Goal: Task Accomplishment & Management: Complete application form

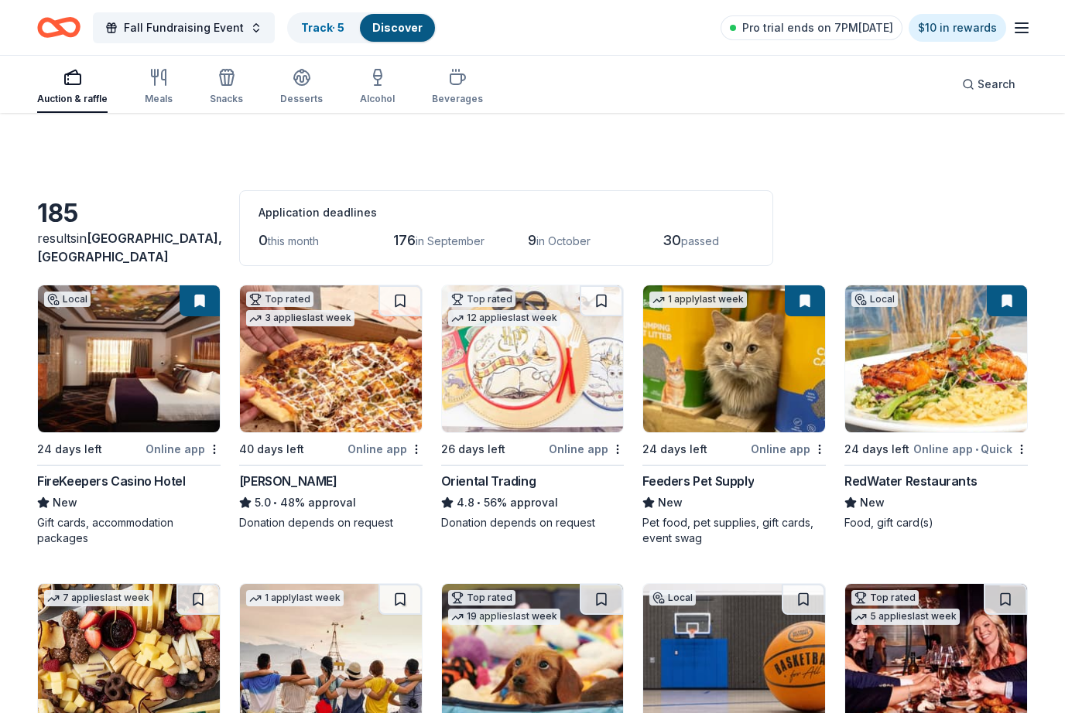
scroll to position [4551, 0]
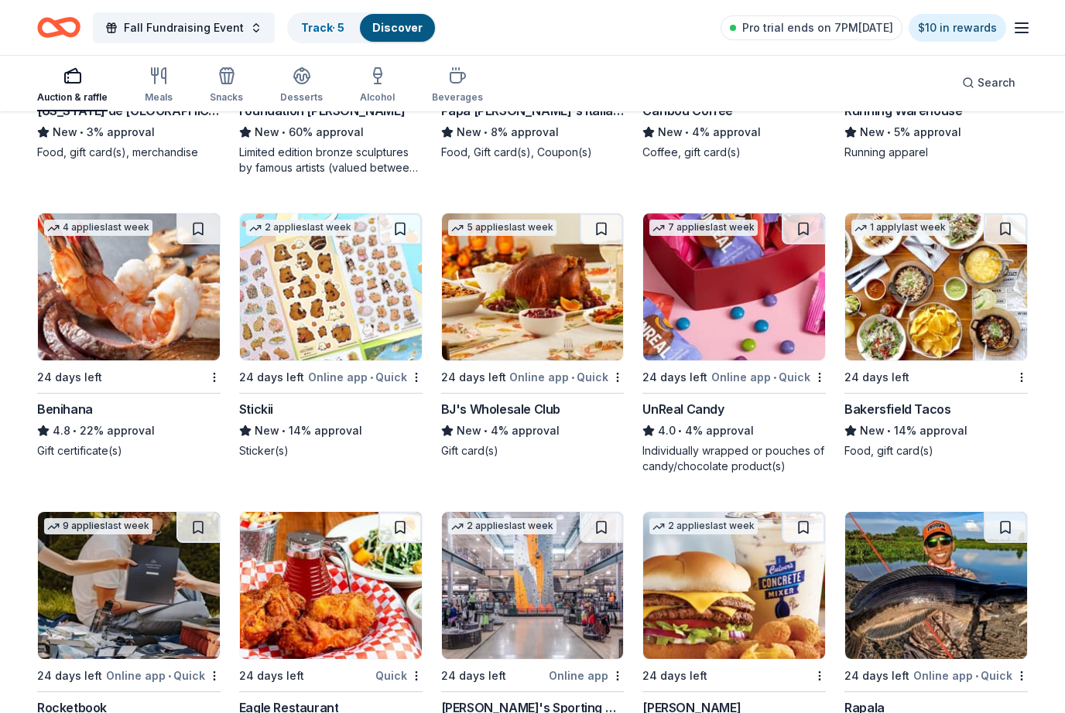
click at [767, 356] on img at bounding box center [734, 287] width 182 height 147
click at [540, 340] on img at bounding box center [533, 287] width 182 height 147
click at [769, 374] on div "Online app • Quick" at bounding box center [768, 376] width 115 height 19
click at [963, 350] on img at bounding box center [936, 287] width 182 height 147
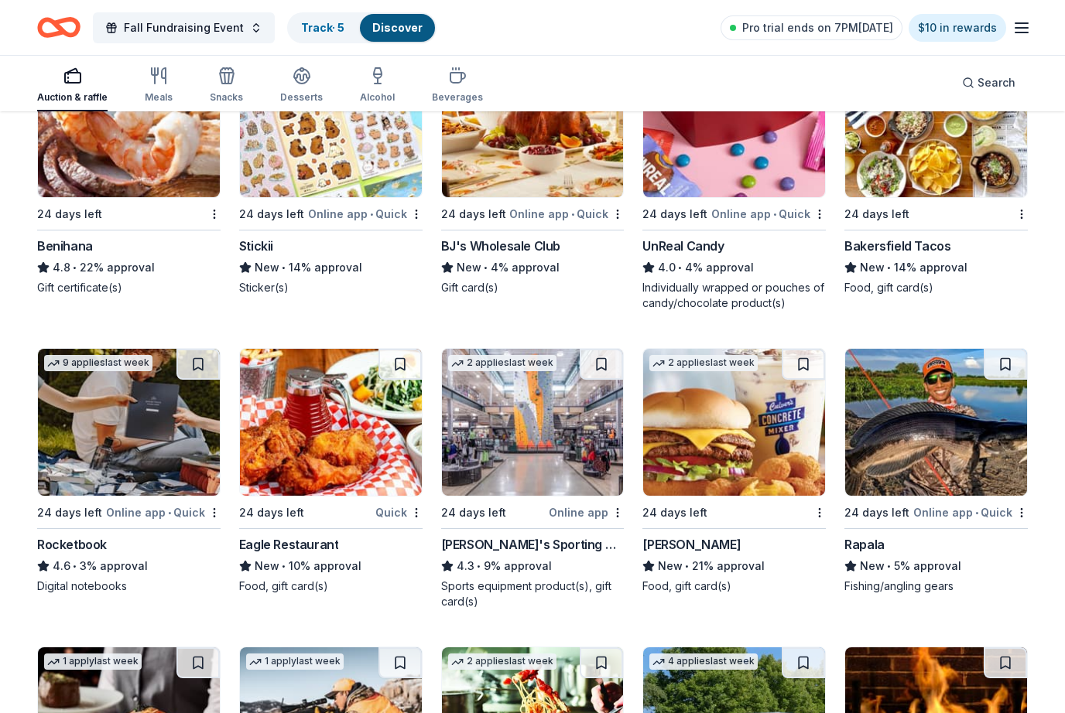
scroll to position [4716, 0]
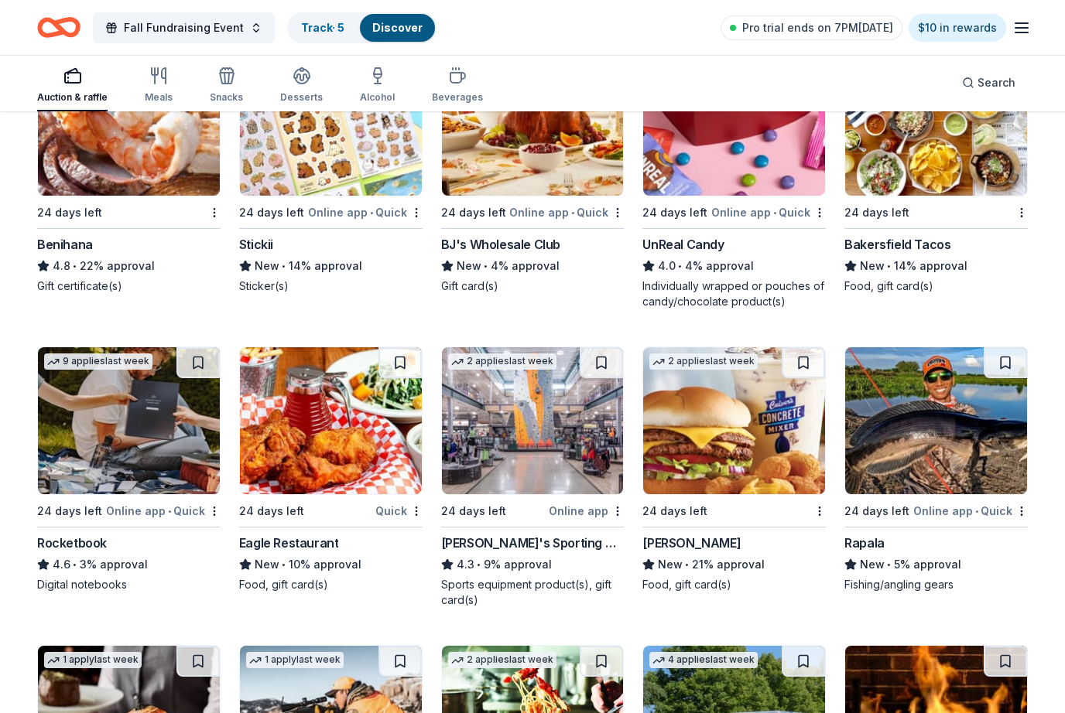
click at [77, 437] on img at bounding box center [129, 420] width 182 height 147
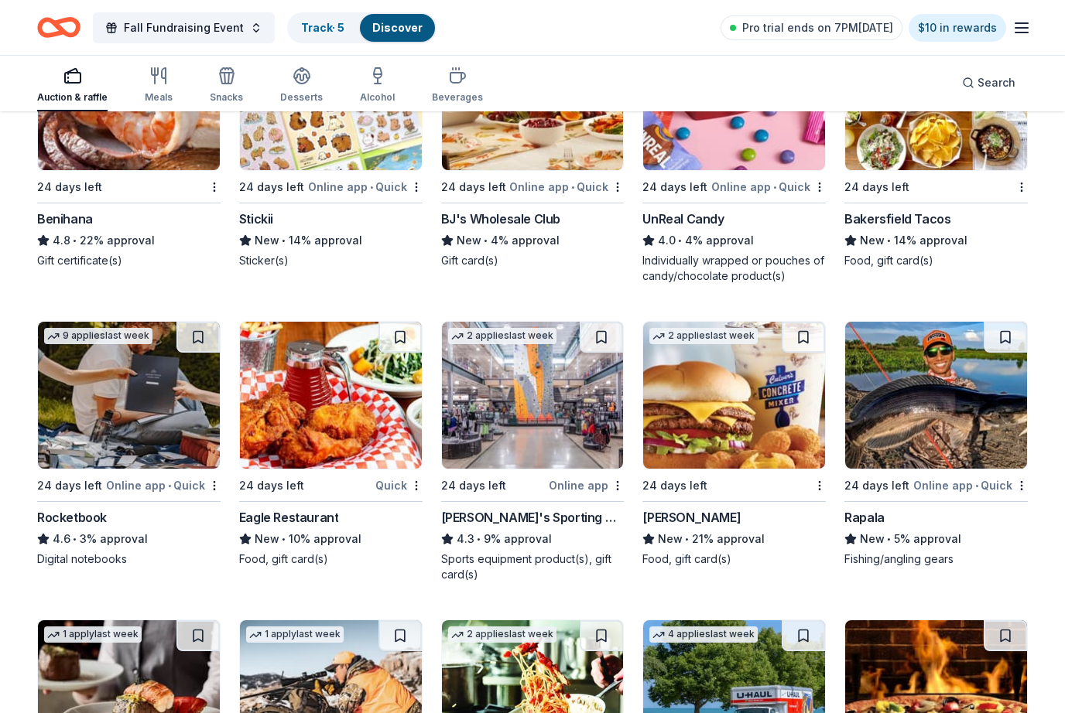
click at [307, 430] on img at bounding box center [331, 395] width 182 height 147
click at [559, 435] on img at bounding box center [533, 395] width 182 height 147
click at [768, 424] on img at bounding box center [734, 395] width 182 height 147
click at [764, 405] on img at bounding box center [734, 395] width 182 height 147
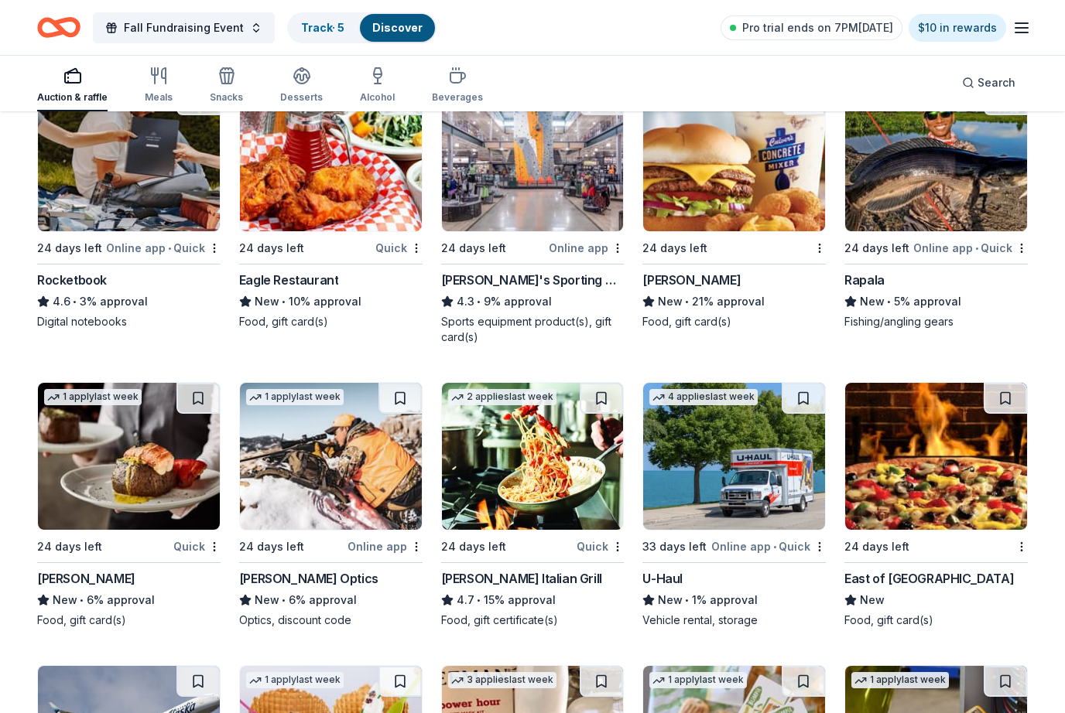
scroll to position [4982, 0]
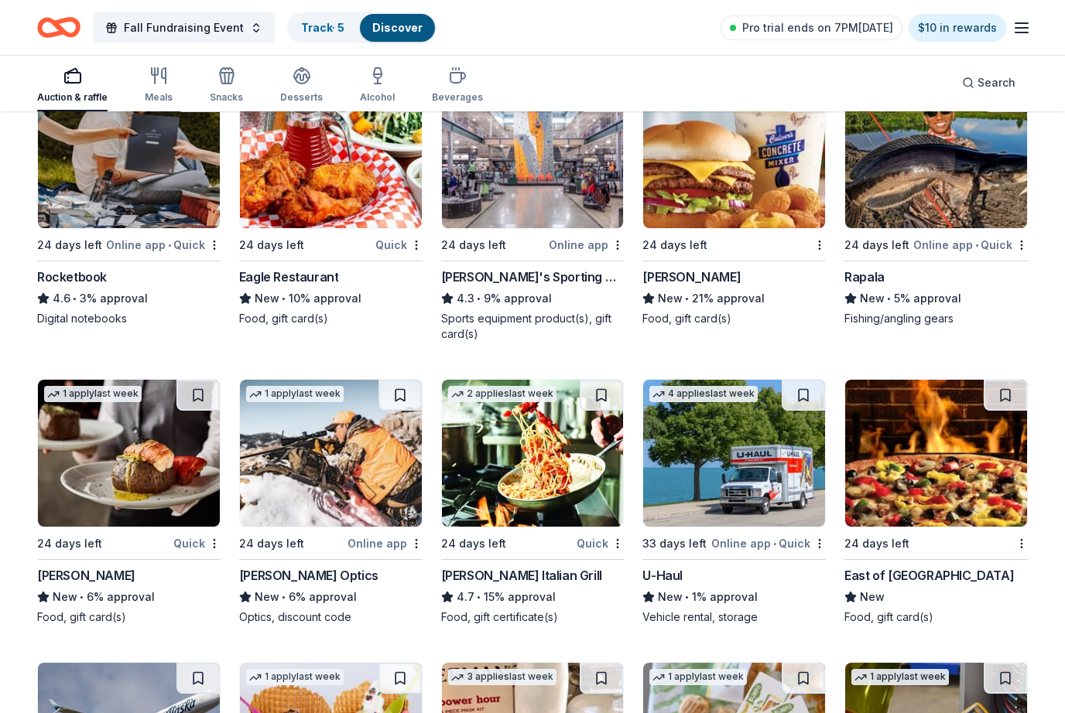
click at [67, 526] on img at bounding box center [129, 453] width 182 height 147
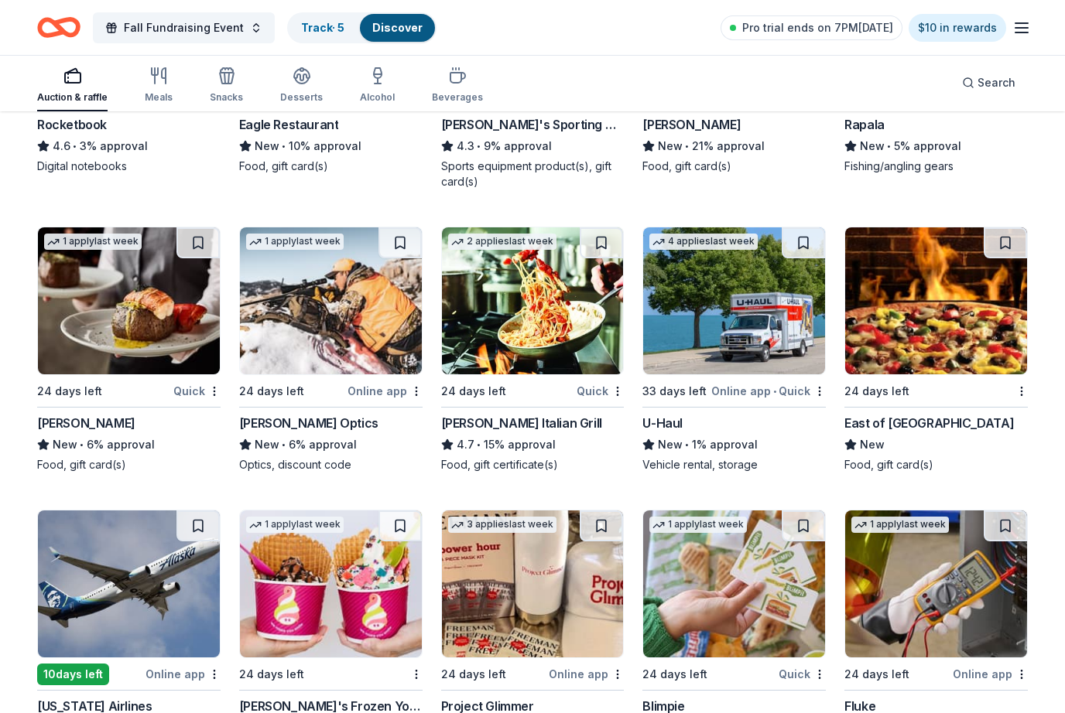
scroll to position [5136, 0]
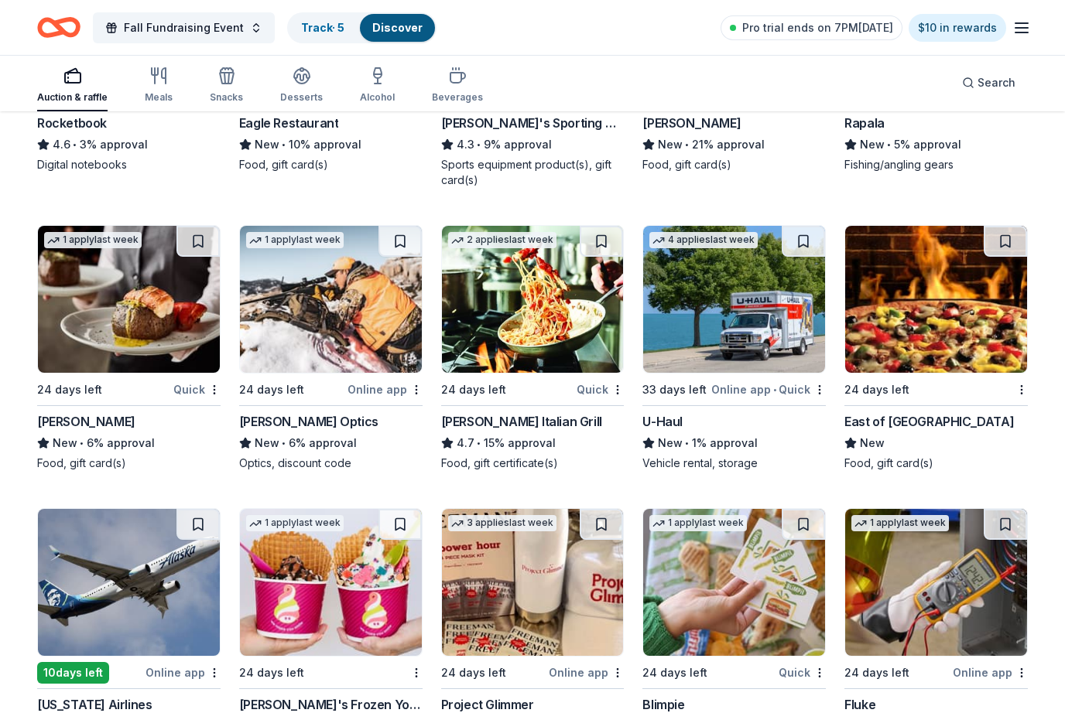
click at [542, 371] on img at bounding box center [533, 299] width 182 height 147
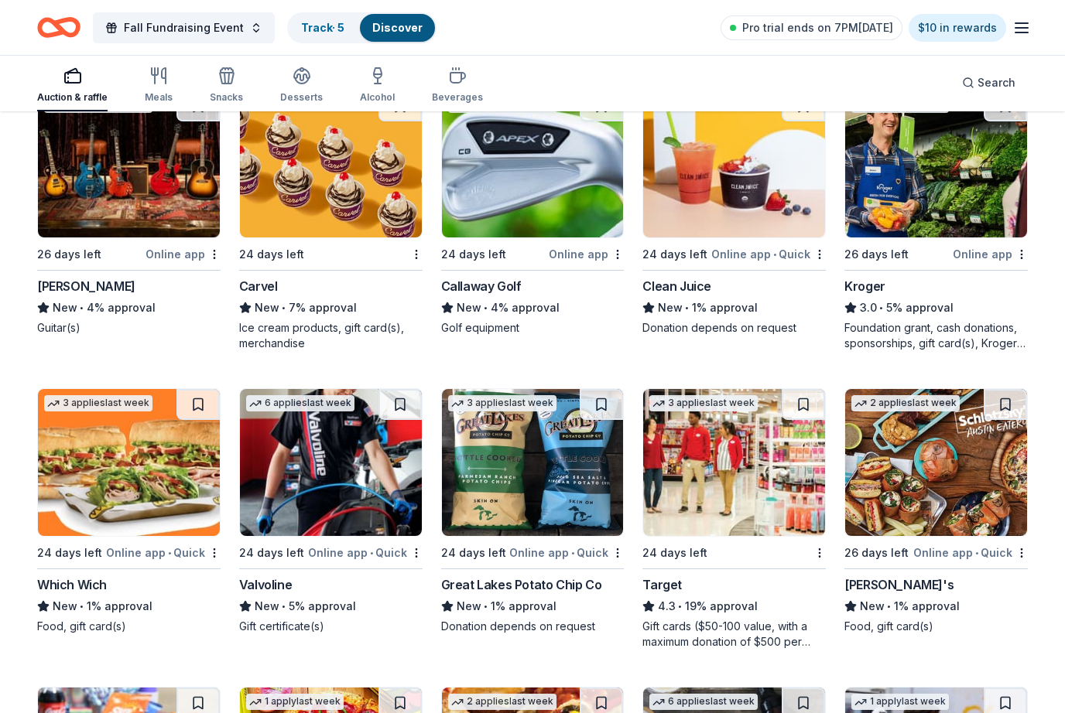
scroll to position [6152, 0]
click at [1003, 219] on img at bounding box center [936, 164] width 182 height 147
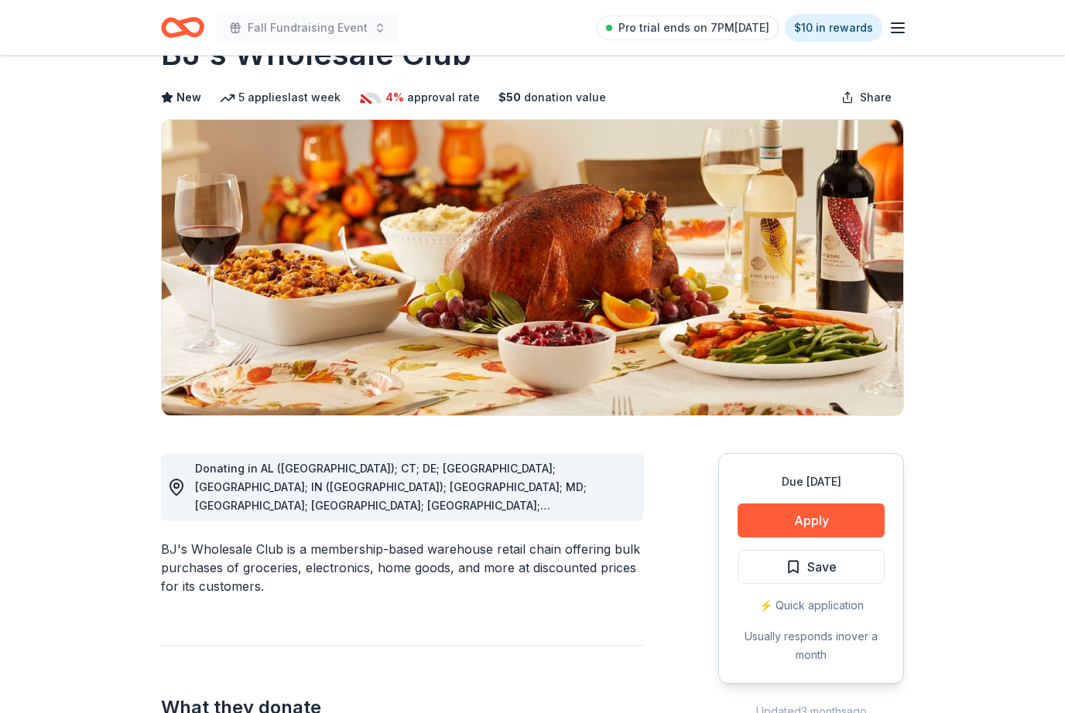
scroll to position [93, 0]
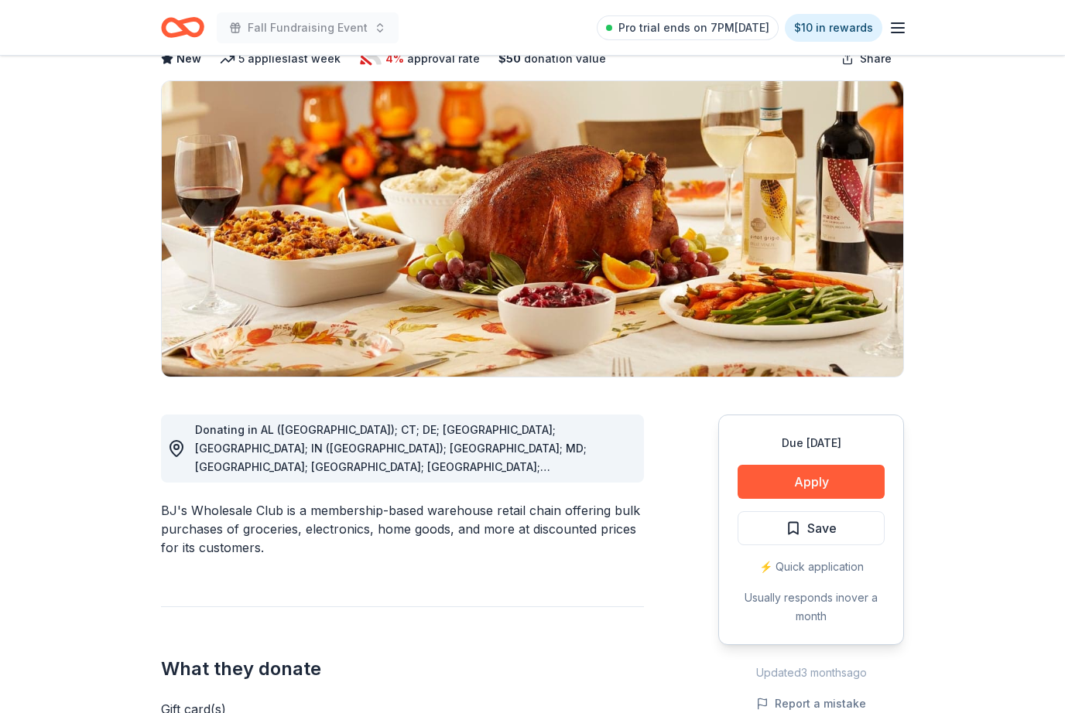
click at [860, 467] on button "Apply" at bounding box center [810, 482] width 147 height 34
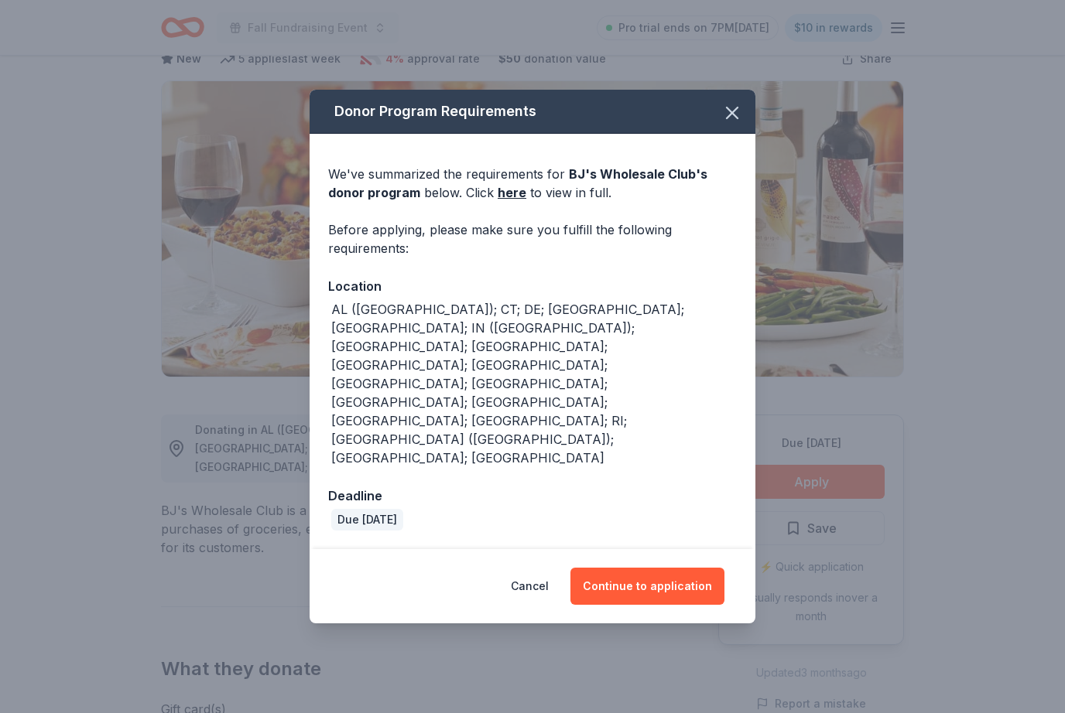
click at [664, 568] on button "Continue to application" at bounding box center [647, 586] width 154 height 37
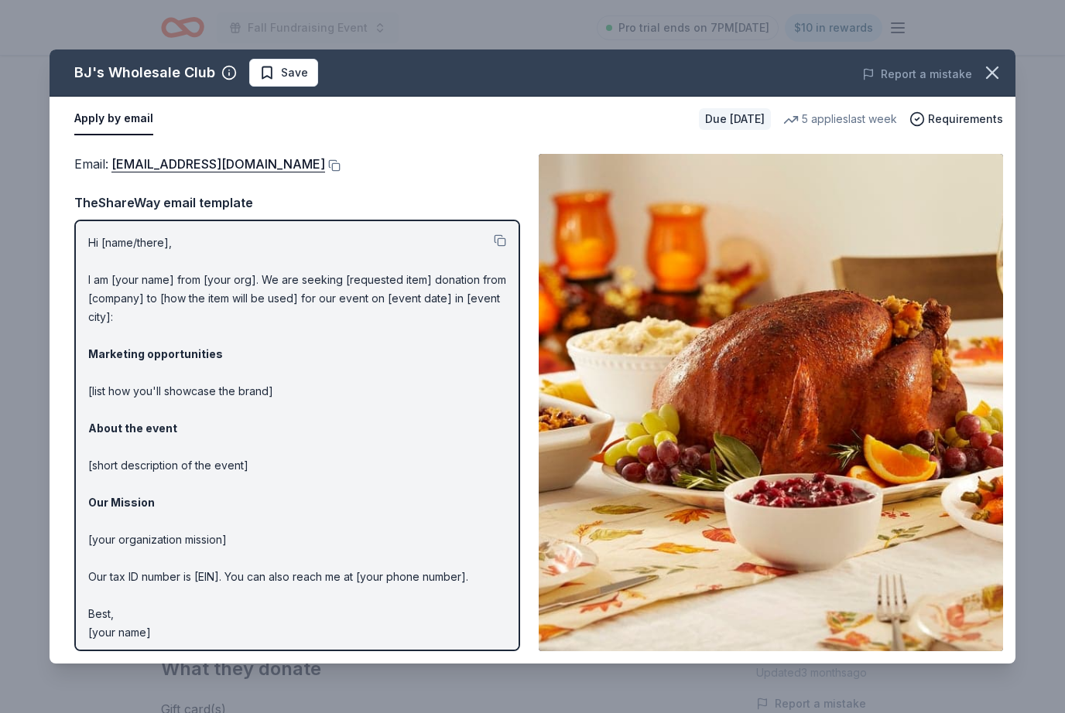
click at [92, 238] on p "Hi [name/there], I am [your name] from [your org]. We are seeking [requested it…" at bounding box center [297, 438] width 418 height 408
click at [94, 237] on p "Hi [name/there], I am [your name] from [your org]. We are seeking [requested it…" at bounding box center [297, 438] width 418 height 408
click at [97, 237] on p "Hi [name/there], I am [your name] from [your org]. We are seeking [requested it…" at bounding box center [297, 438] width 418 height 408
click at [500, 234] on button at bounding box center [500, 240] width 12 height 12
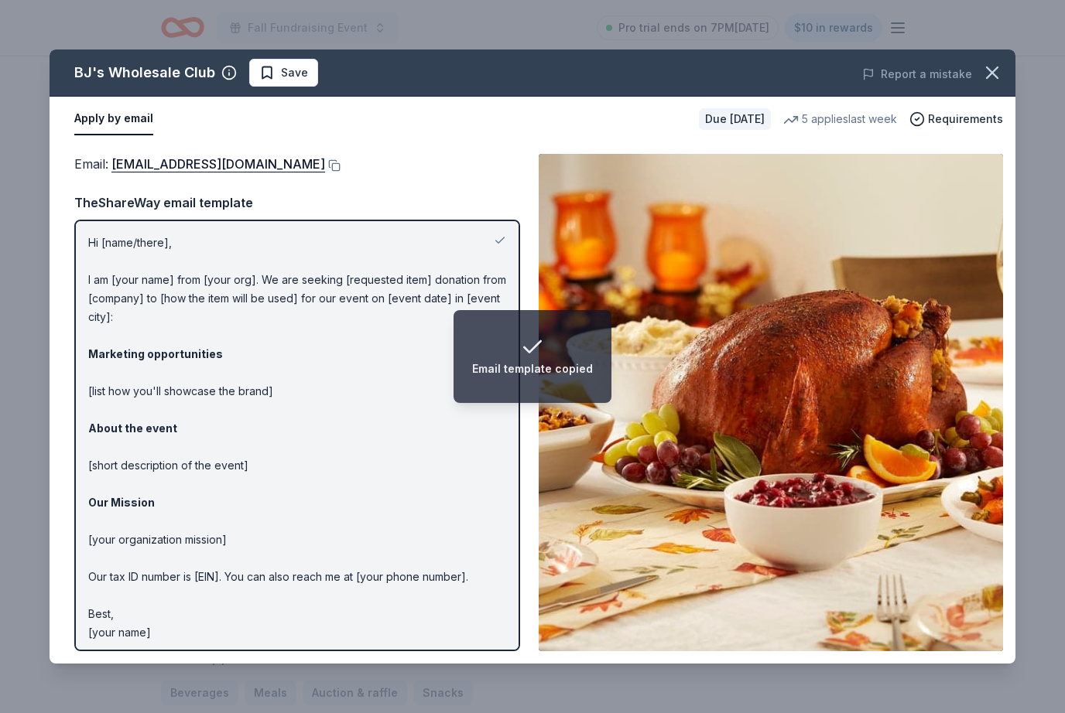
scroll to position [144, 0]
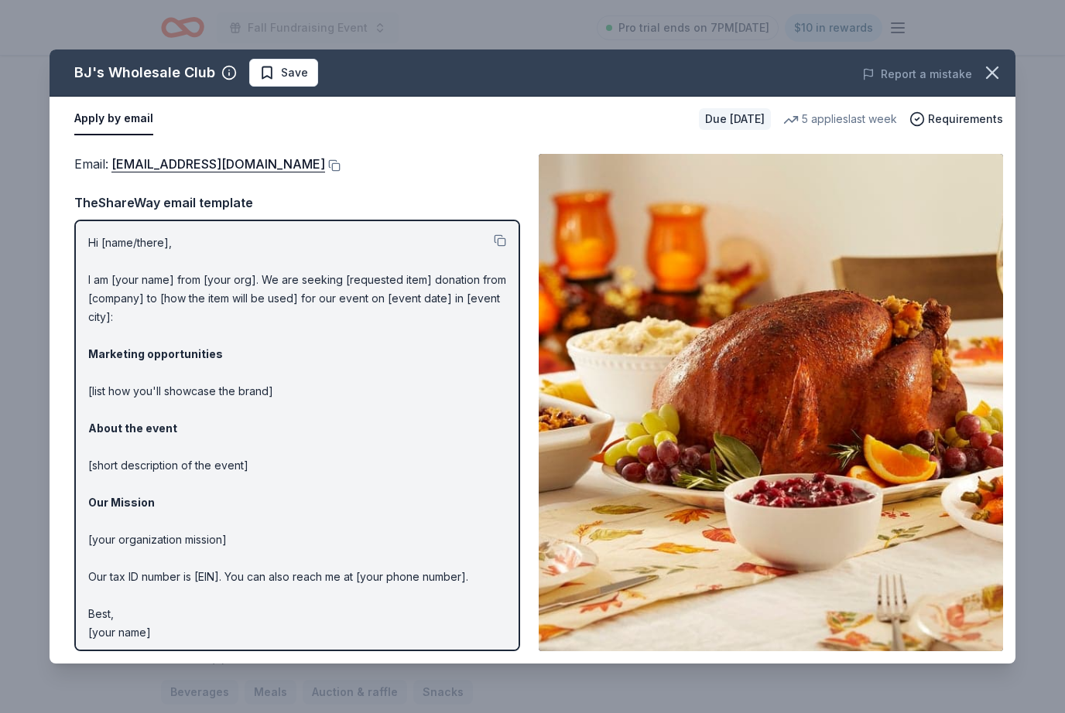
click at [1000, 70] on icon "button" at bounding box center [992, 73] width 22 height 22
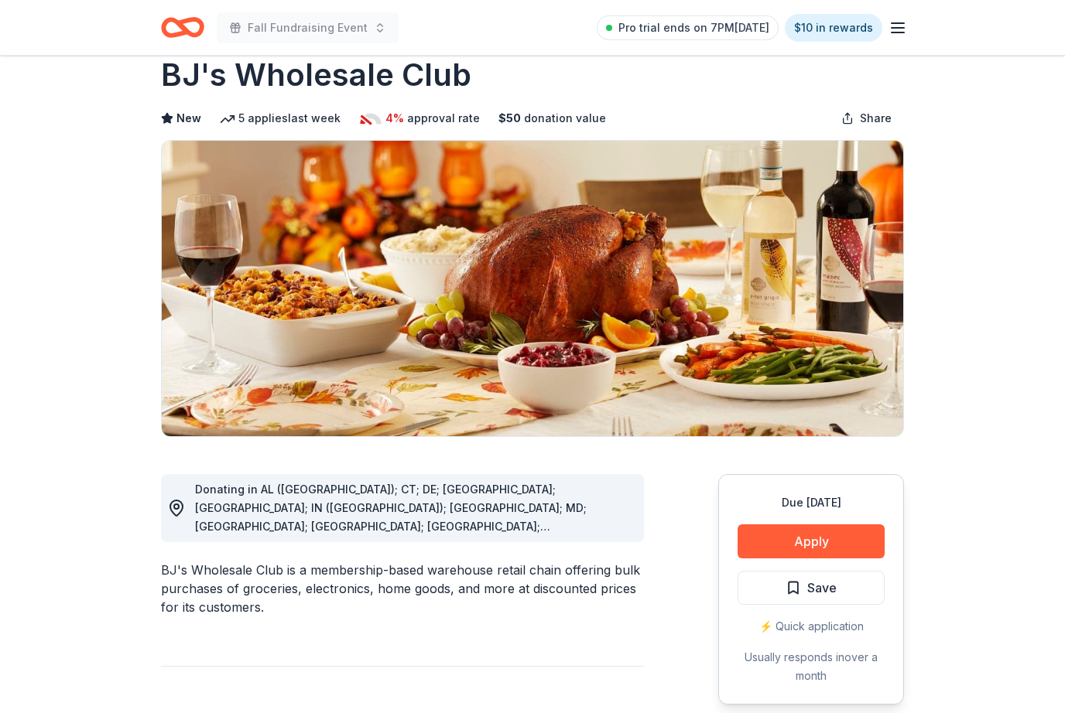
scroll to position [0, 0]
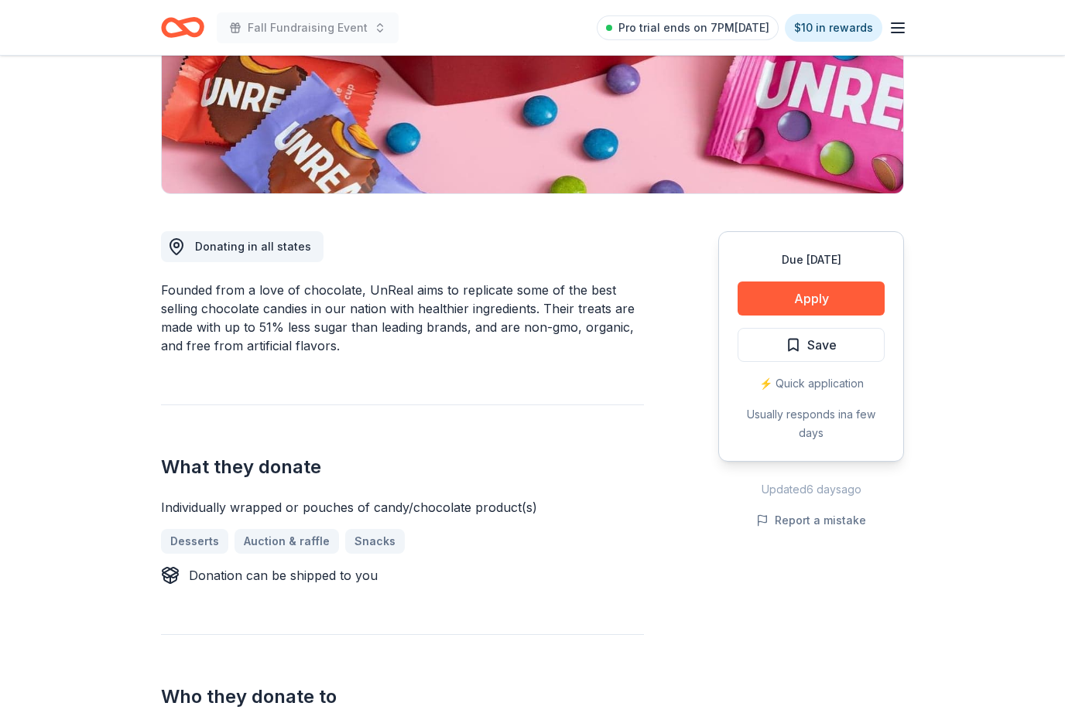
scroll to position [278, 0]
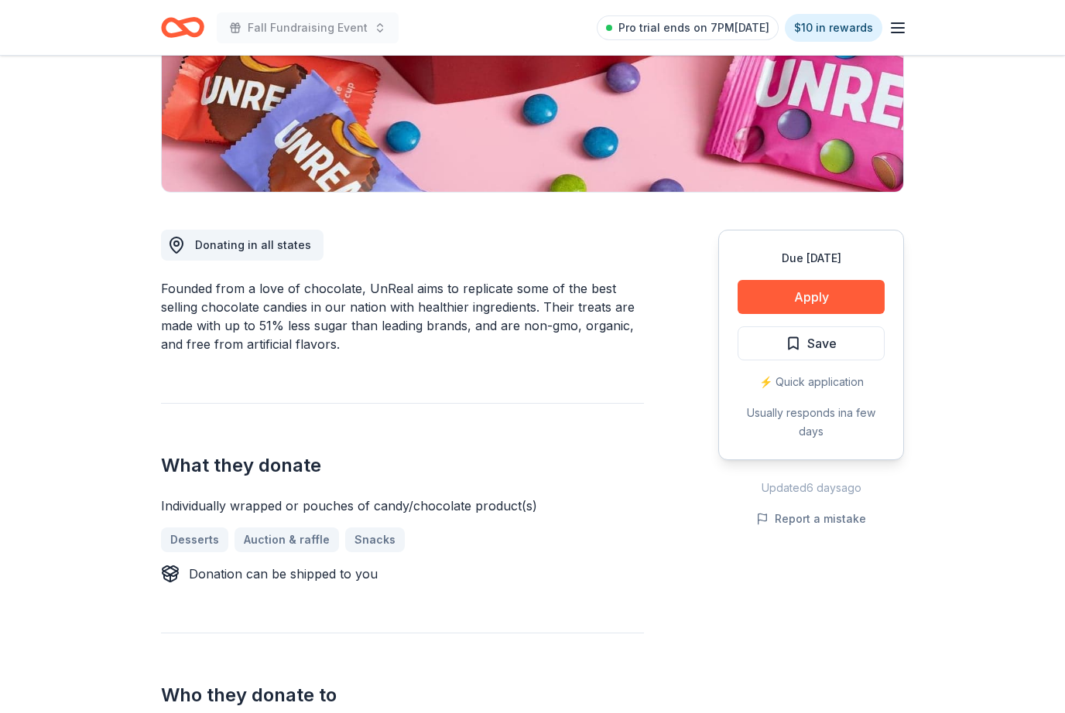
click at [855, 294] on button "Apply" at bounding box center [810, 297] width 147 height 34
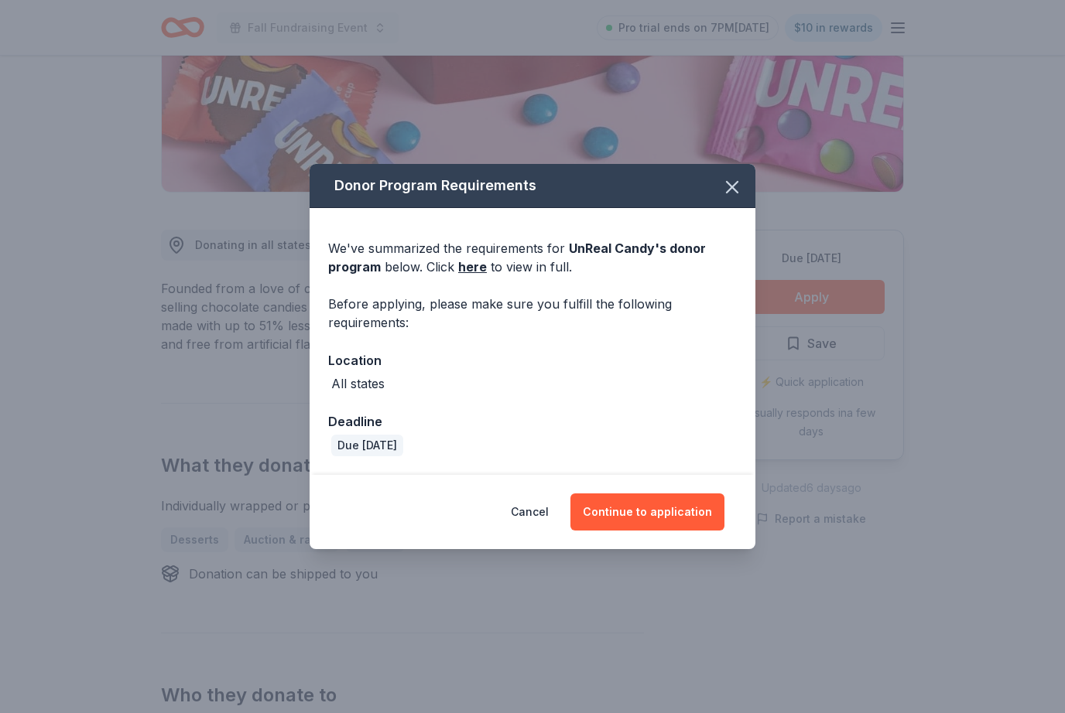
click at [694, 531] on button "Continue to application" at bounding box center [647, 512] width 154 height 37
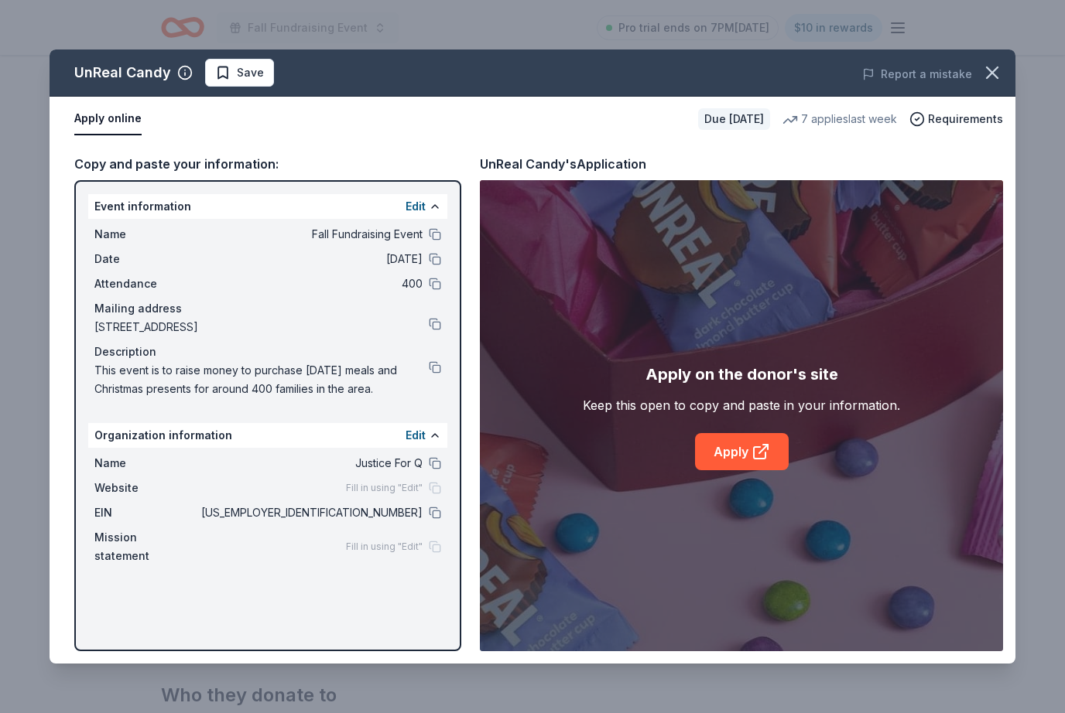
click at [436, 518] on button at bounding box center [435, 513] width 12 height 12
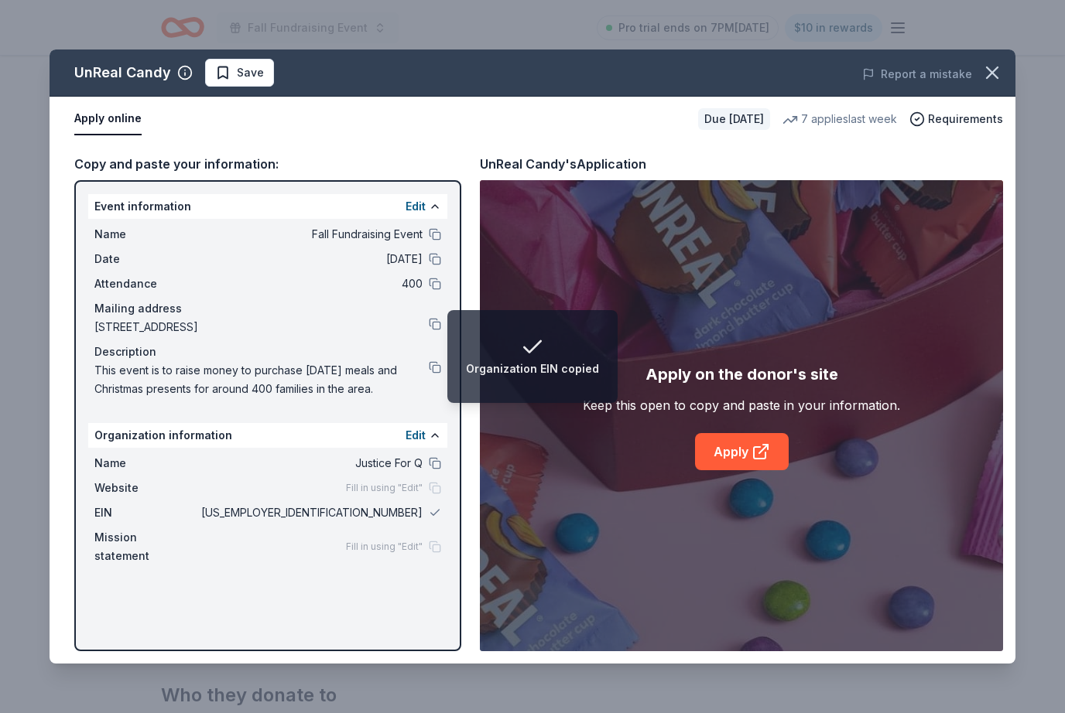
scroll to position [329, 0]
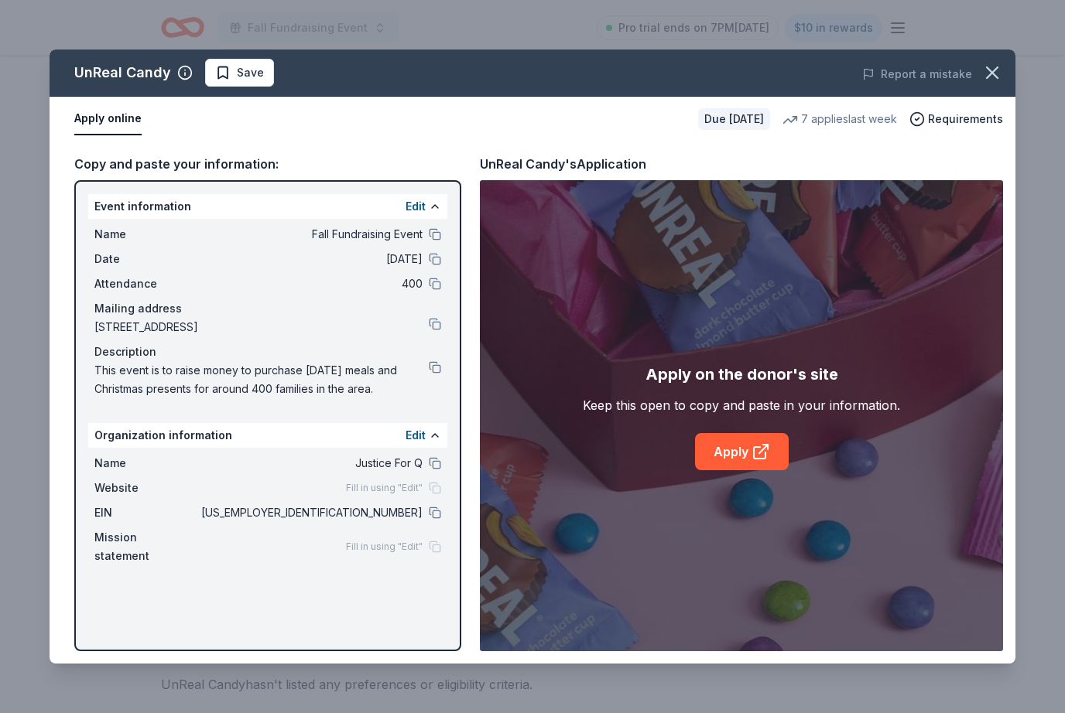
click at [986, 74] on icon "button" at bounding box center [992, 73] width 22 height 22
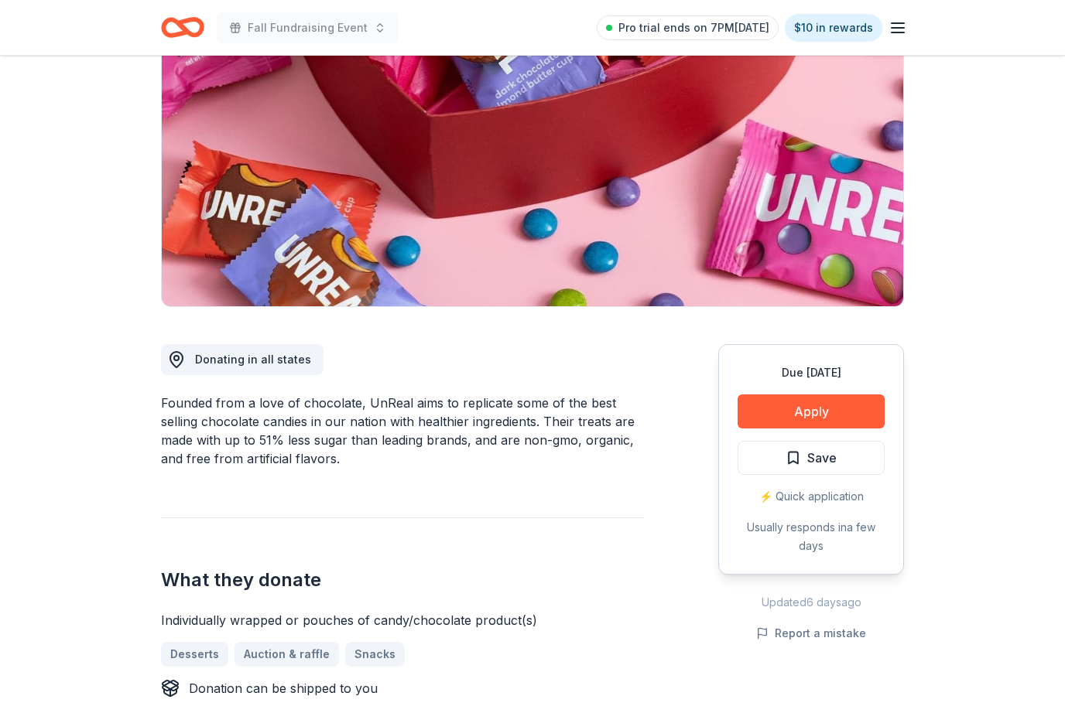
scroll to position [0, 0]
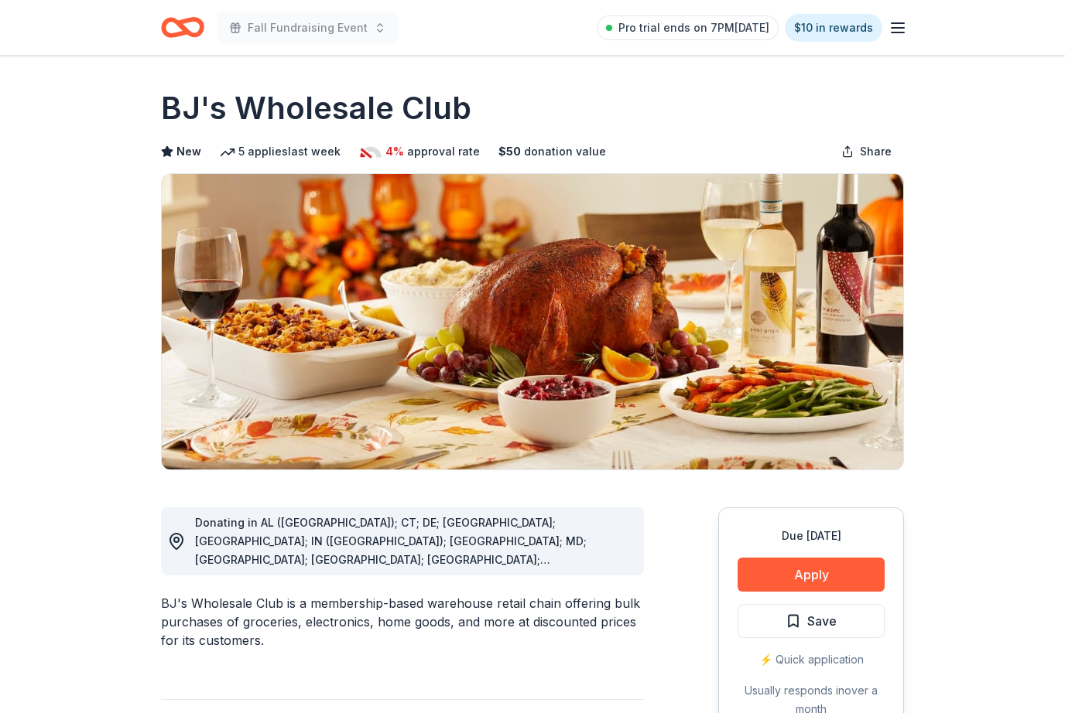
scroll to position [2, 0]
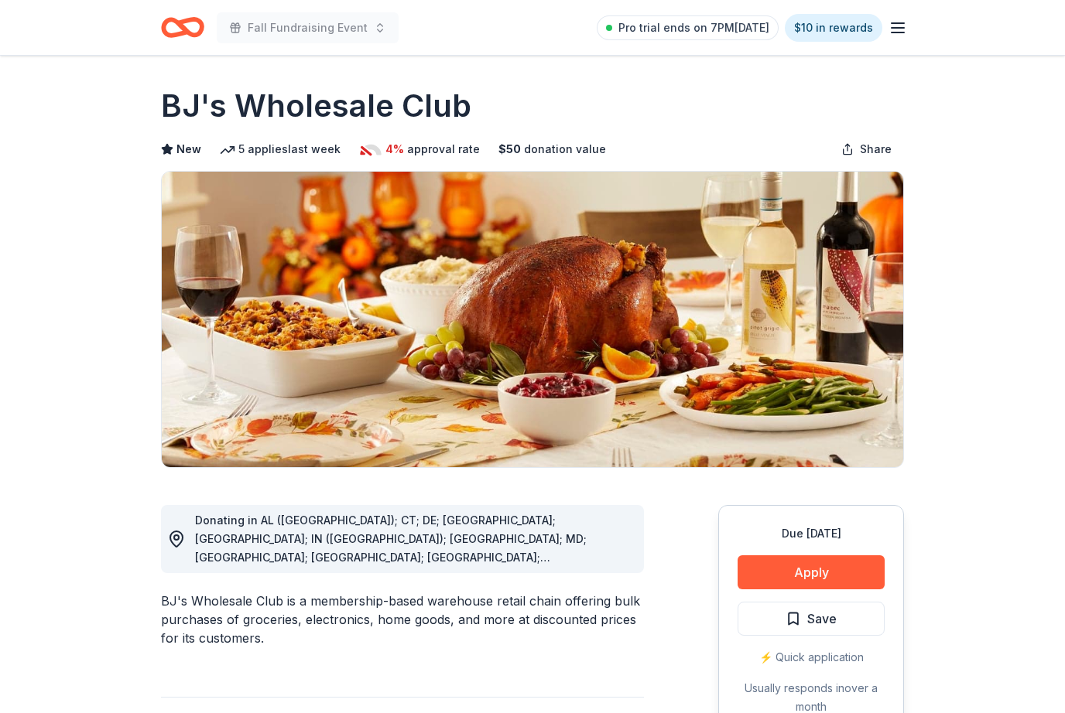
click at [841, 571] on button "Apply" at bounding box center [810, 572] width 147 height 34
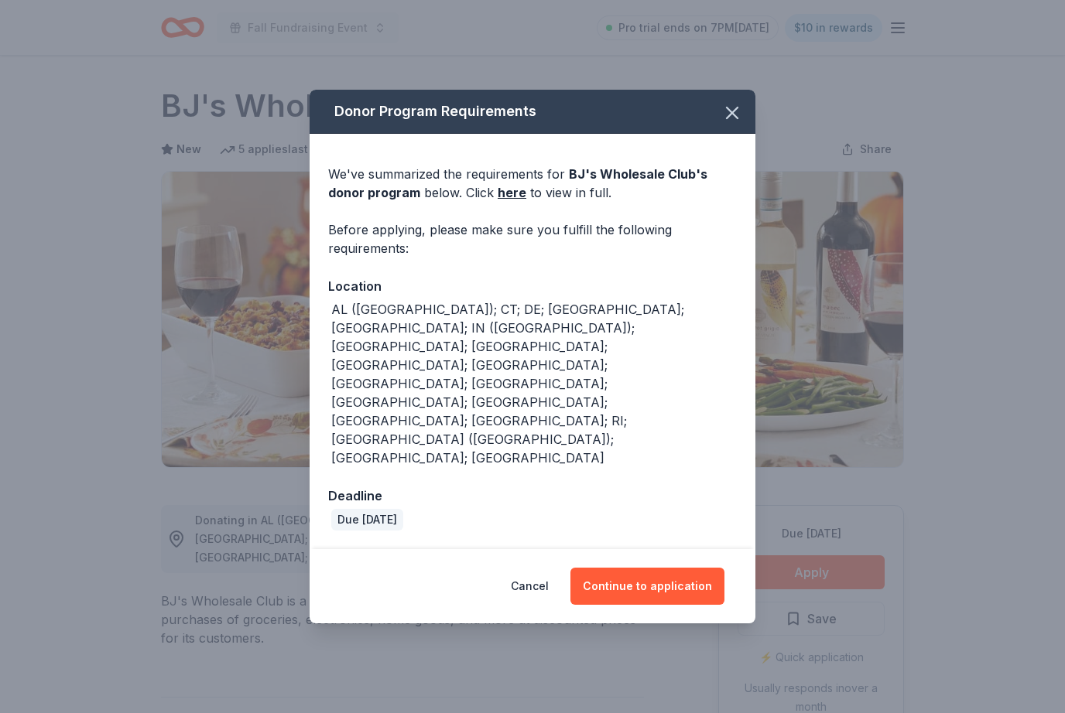
click at [689, 568] on button "Continue to application" at bounding box center [647, 586] width 154 height 37
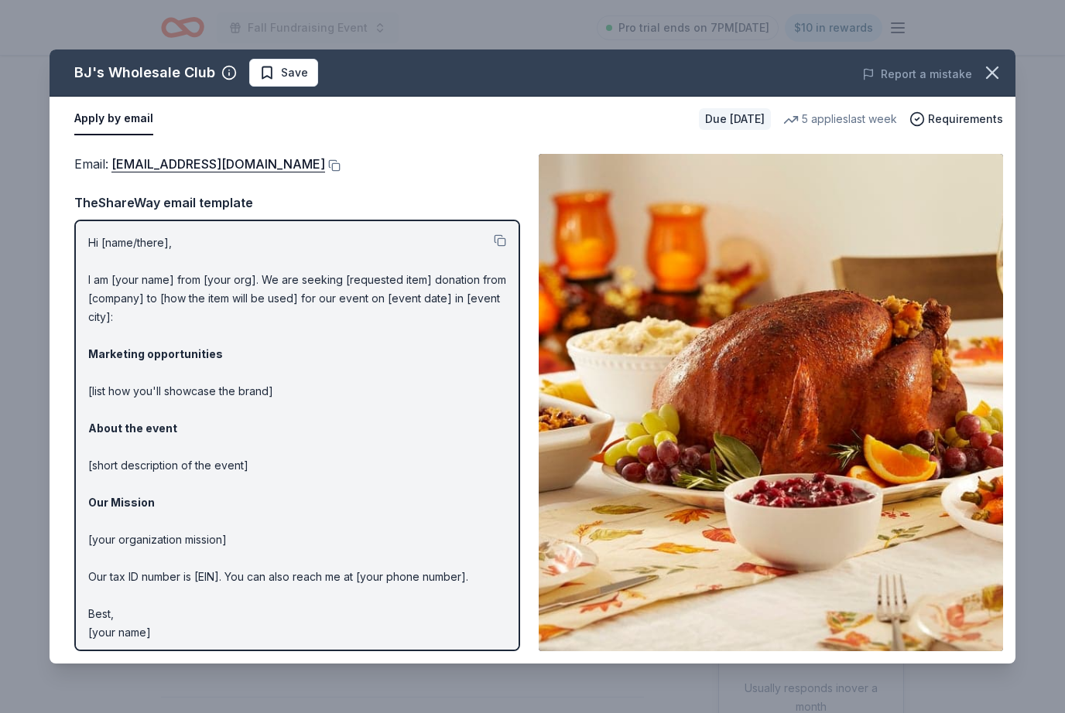
click at [245, 156] on div "Email : community@bjs.com" at bounding box center [297, 164] width 446 height 20
click at [325, 165] on button at bounding box center [332, 165] width 15 height 12
click at [999, 81] on icon "button" at bounding box center [992, 73] width 22 height 22
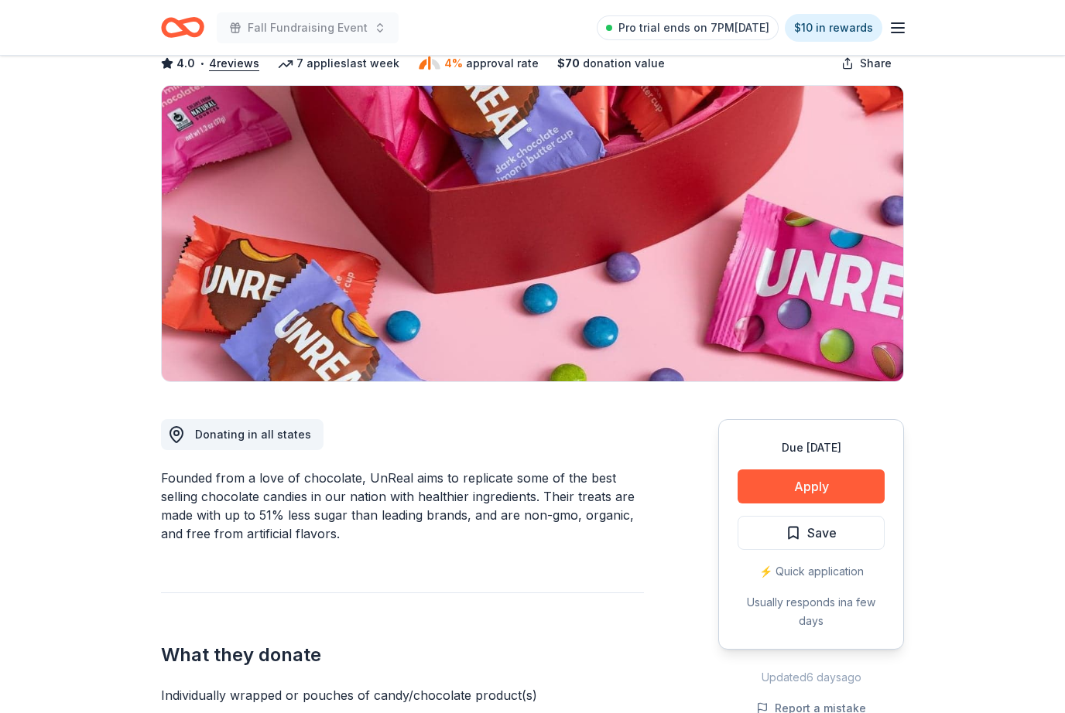
scroll to position [91, 0]
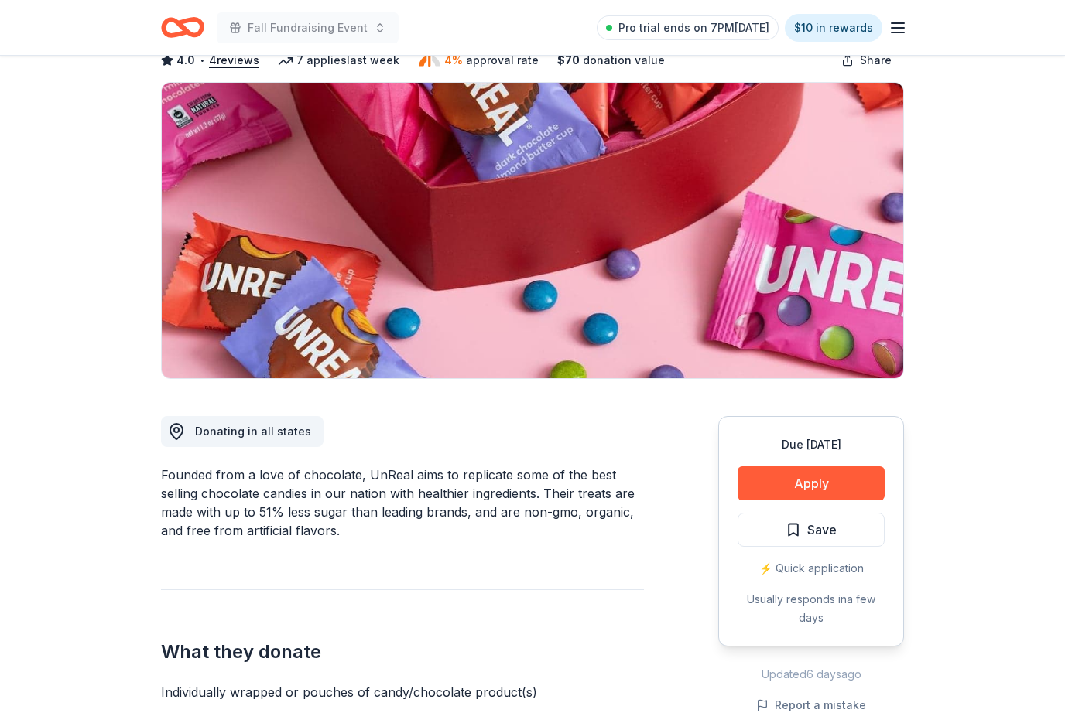
click at [849, 483] on button "Apply" at bounding box center [810, 484] width 147 height 34
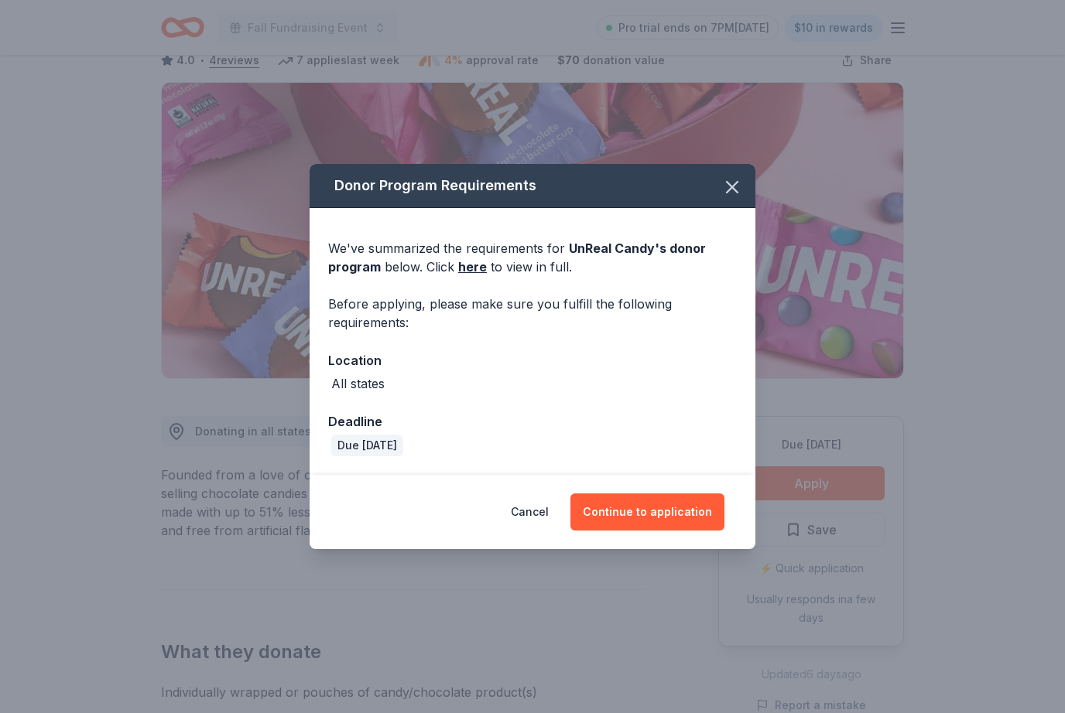
click at [690, 528] on button "Continue to application" at bounding box center [647, 512] width 154 height 37
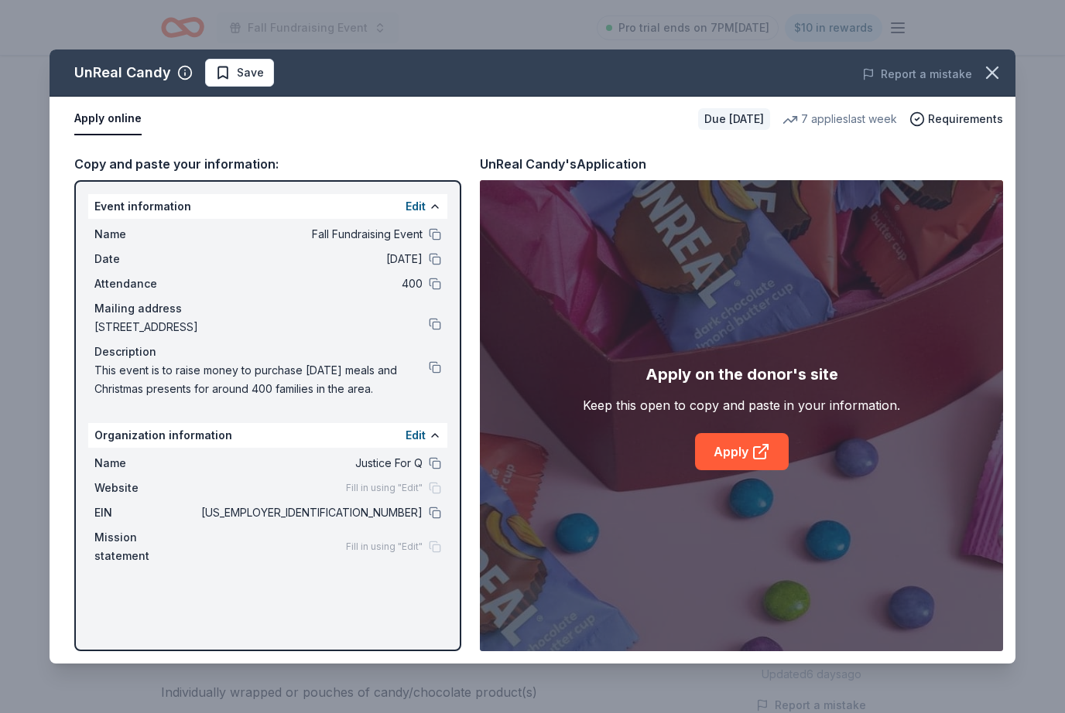
click at [767, 449] on icon at bounding box center [765, 447] width 5 height 5
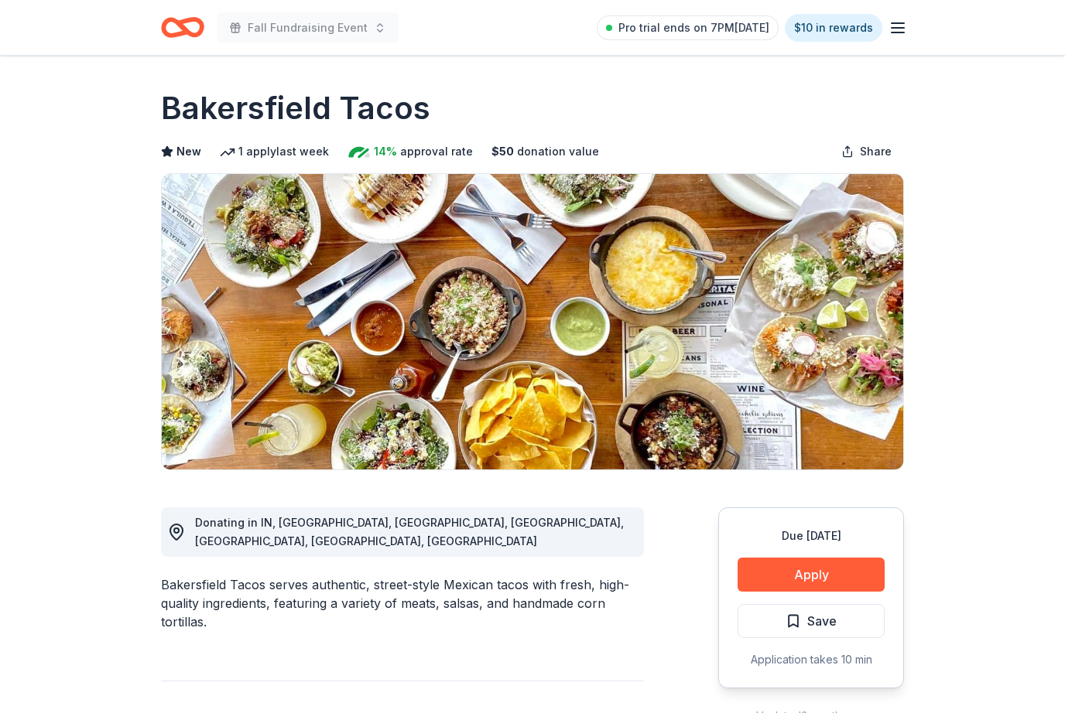
scroll to position [39, 0]
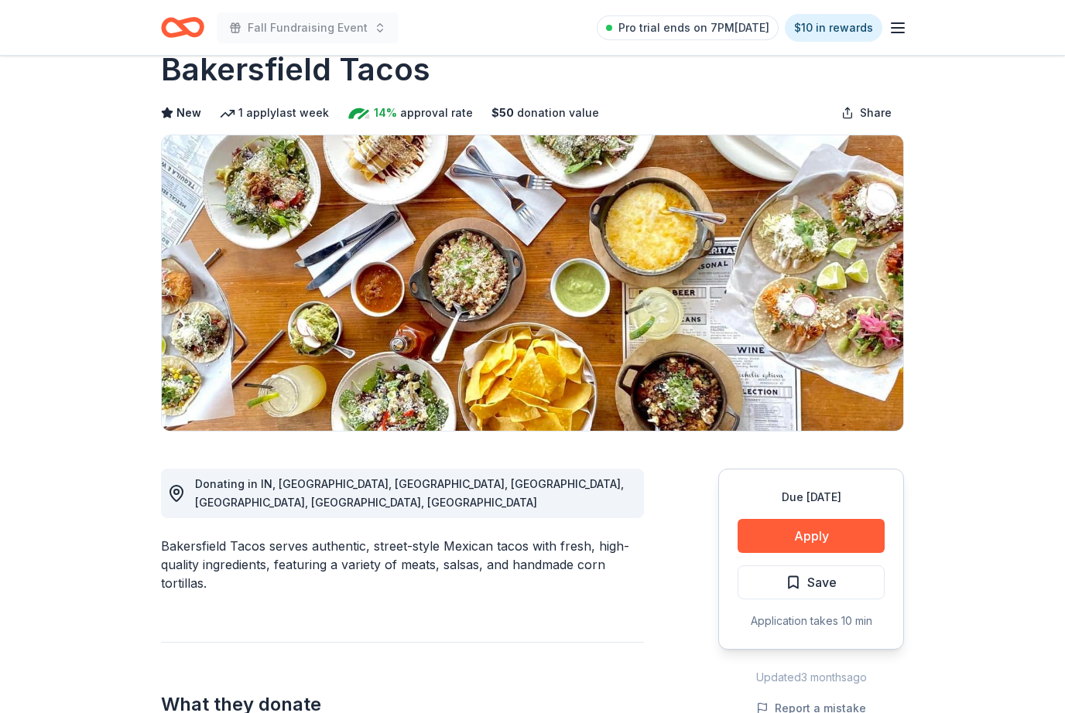
click at [834, 542] on button "Apply" at bounding box center [810, 536] width 147 height 34
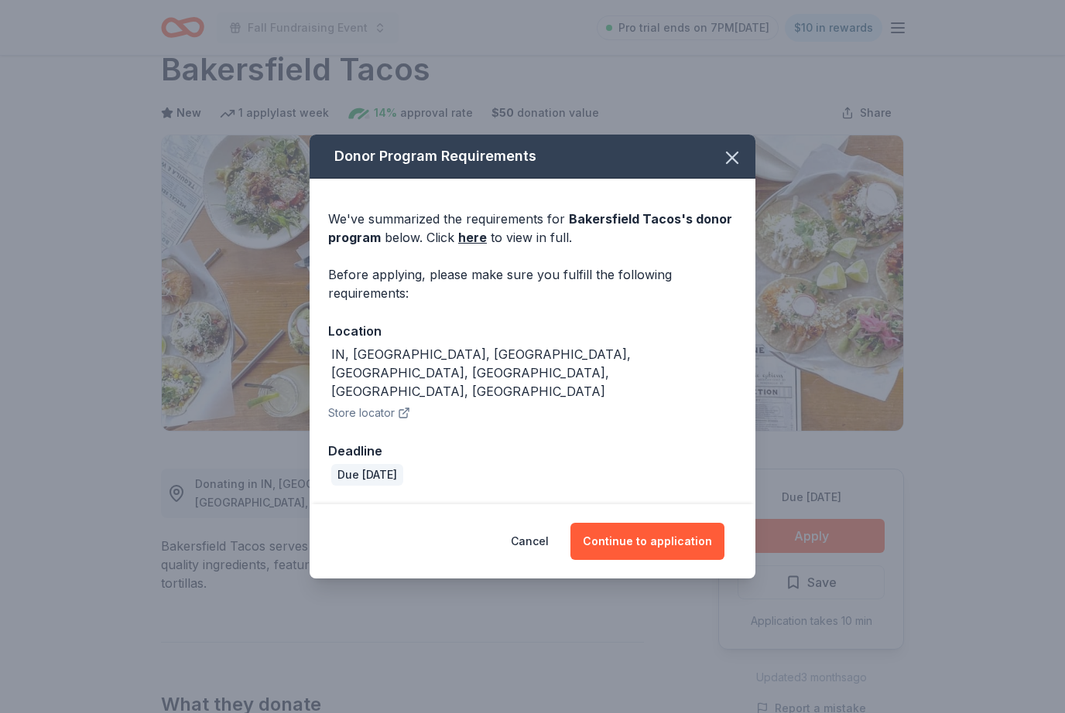
click at [707, 554] on button "Continue to application" at bounding box center [647, 541] width 154 height 37
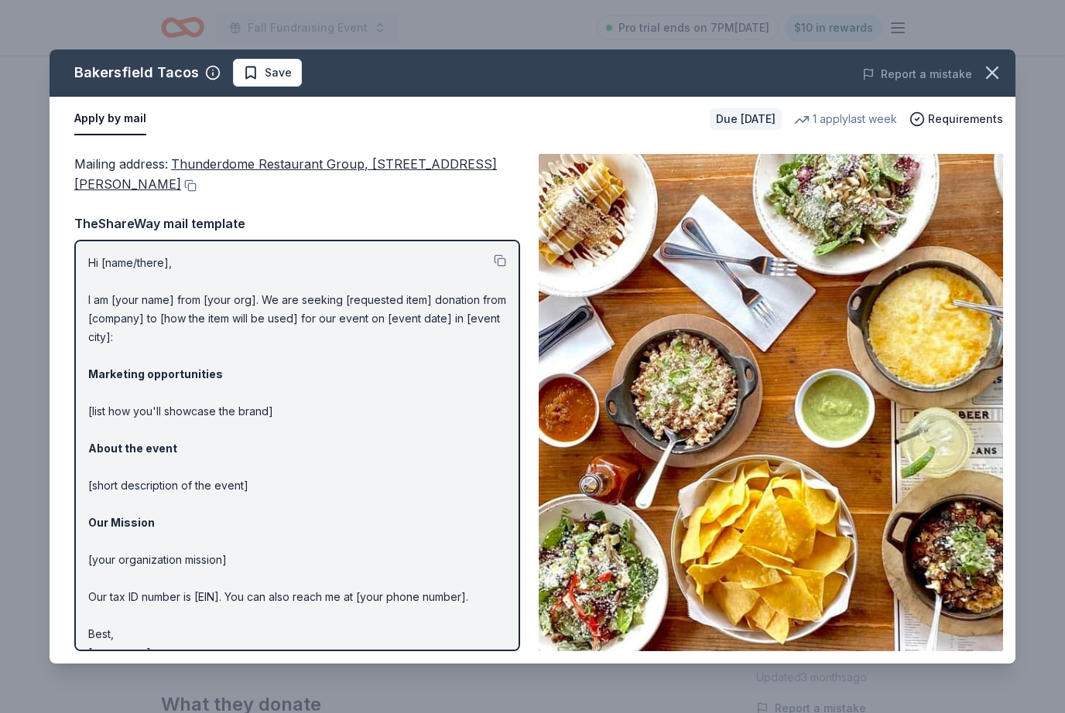
click at [993, 72] on icon "button" at bounding box center [991, 72] width 11 height 11
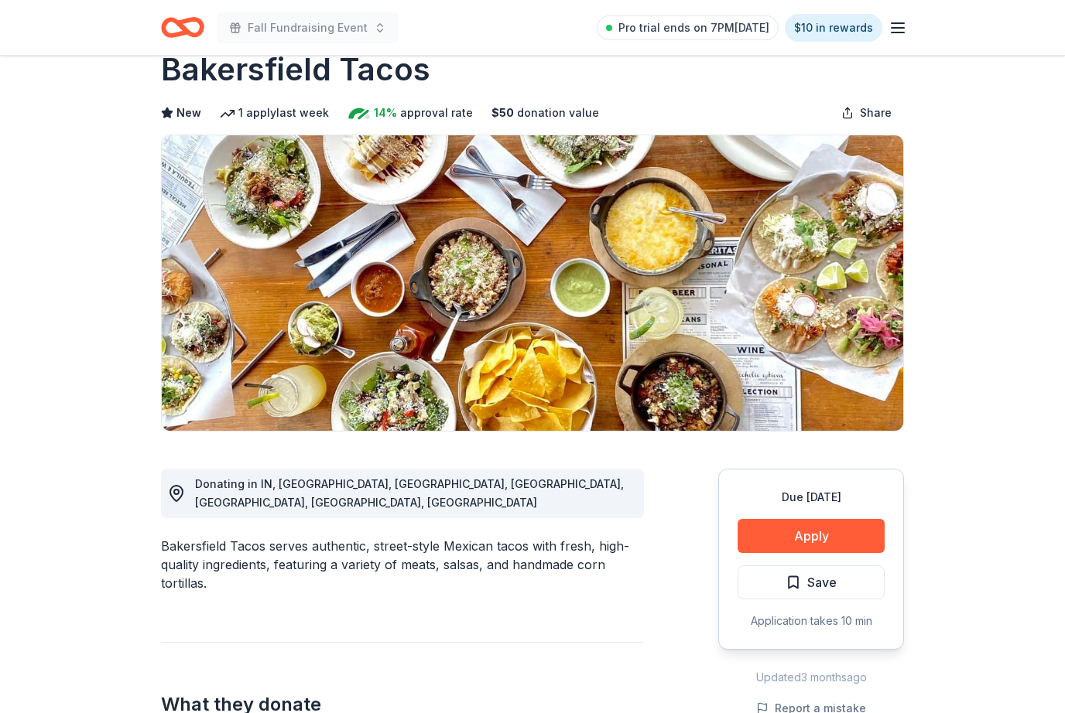
scroll to position [0, 0]
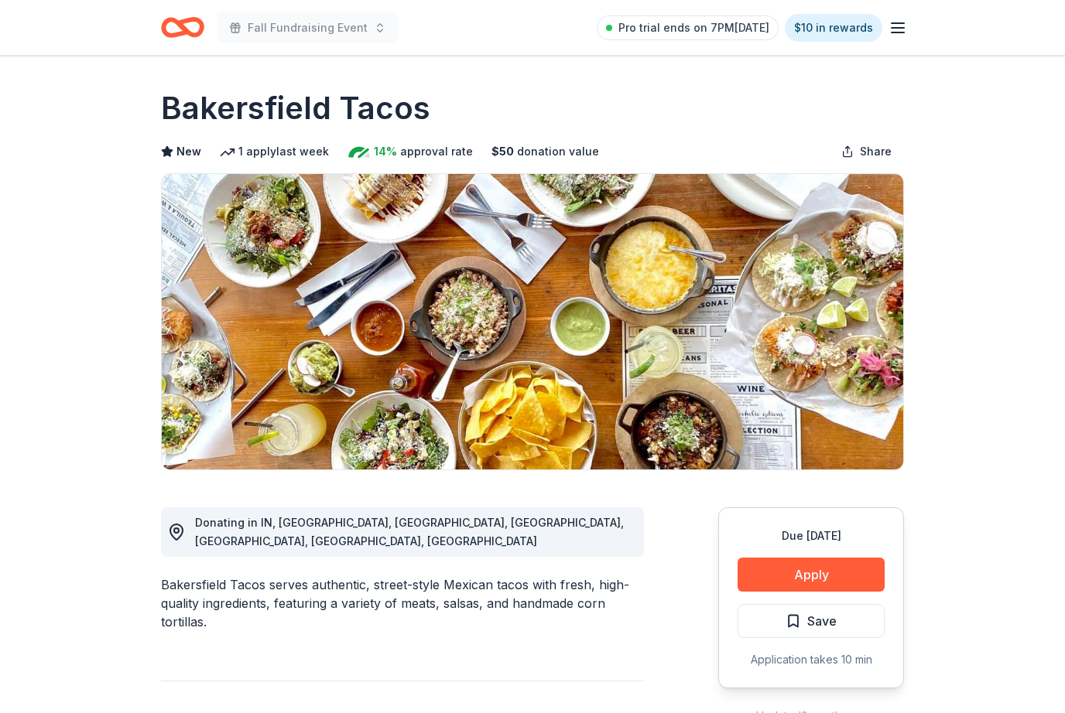
click at [827, 1] on div "Fall Fundraising Event Pro trial ends on 7PM, 8/31 $10 in rewards" at bounding box center [532, 27] width 792 height 55
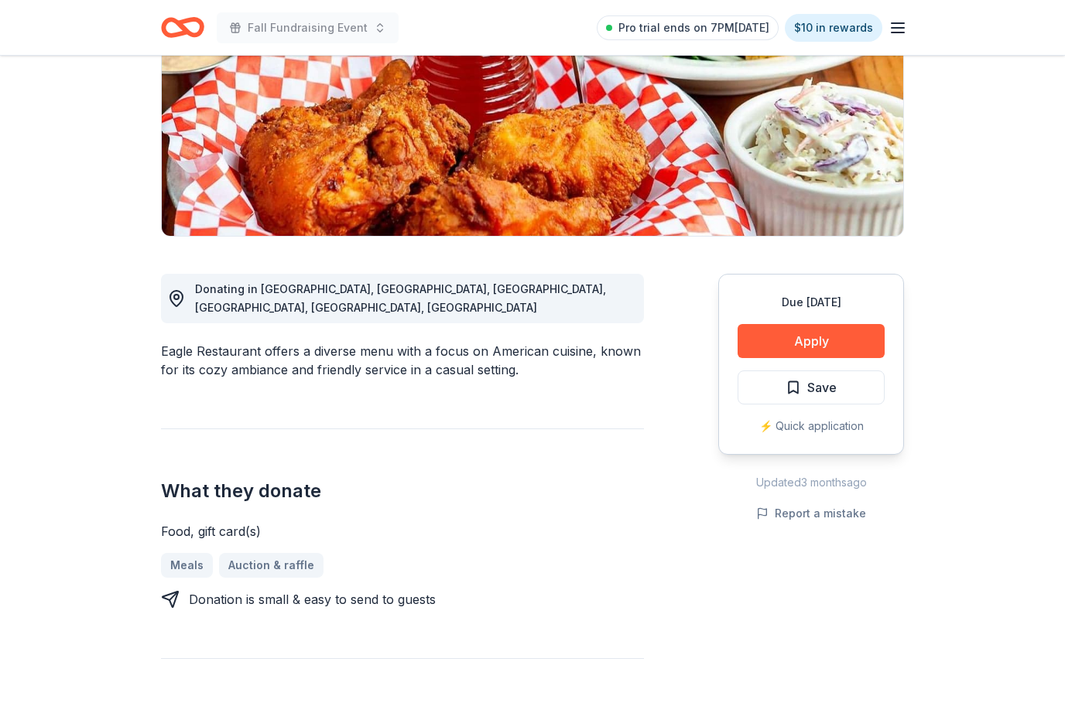
scroll to position [232, 0]
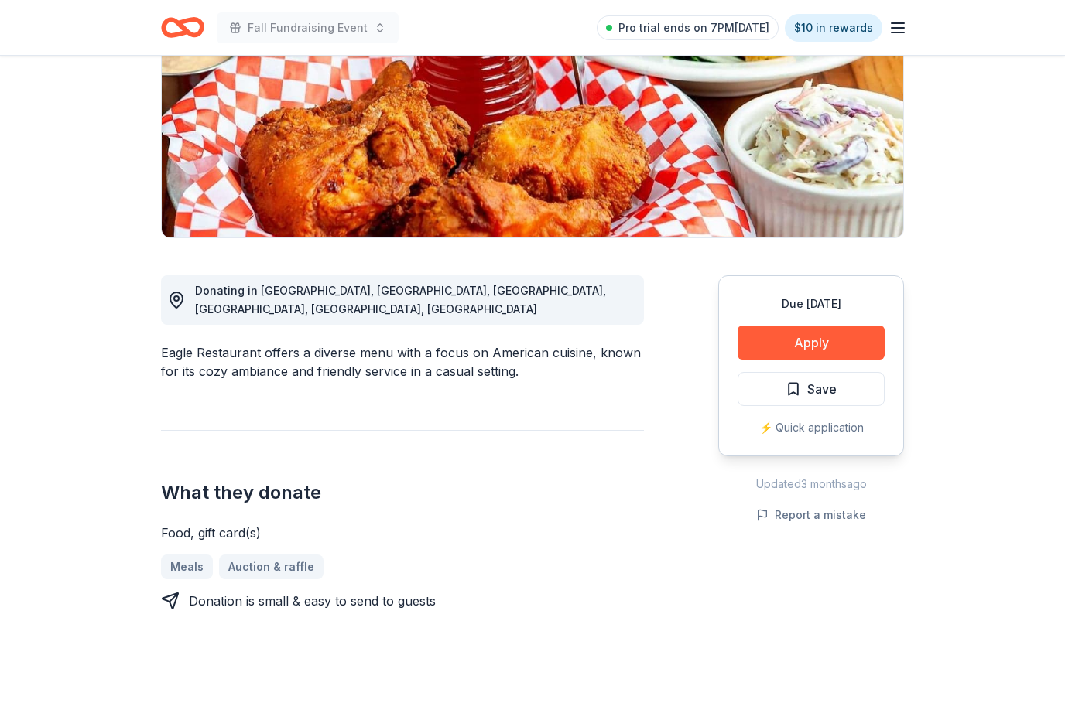
click at [866, 334] on button "Apply" at bounding box center [810, 343] width 147 height 34
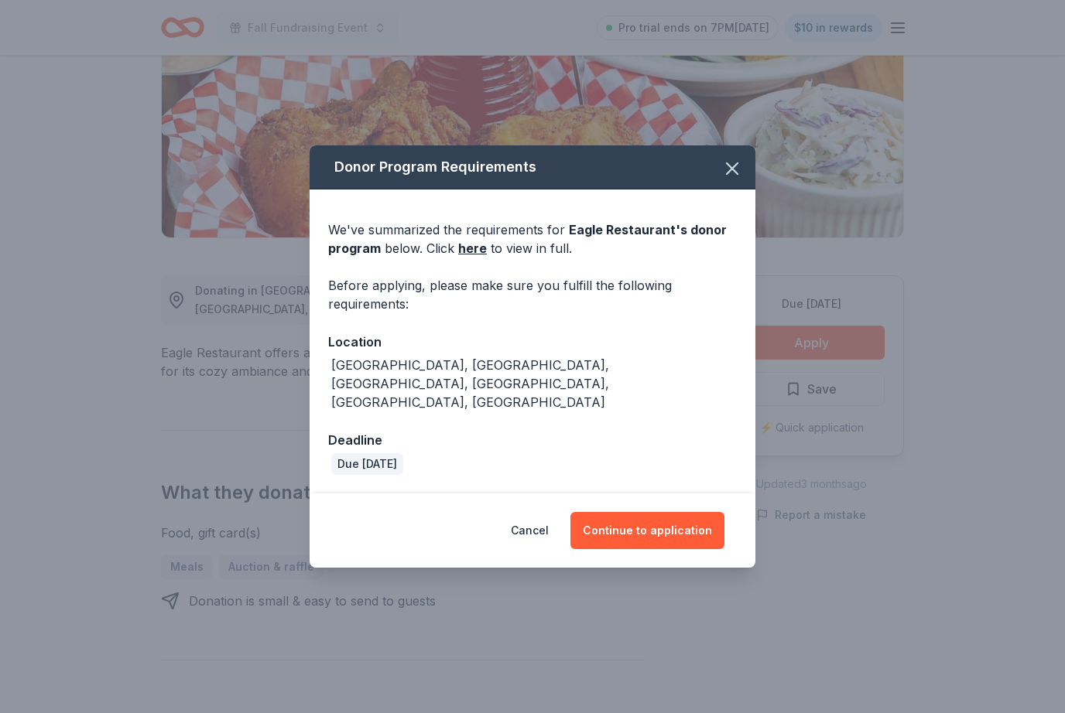
click at [689, 533] on button "Continue to application" at bounding box center [647, 530] width 154 height 37
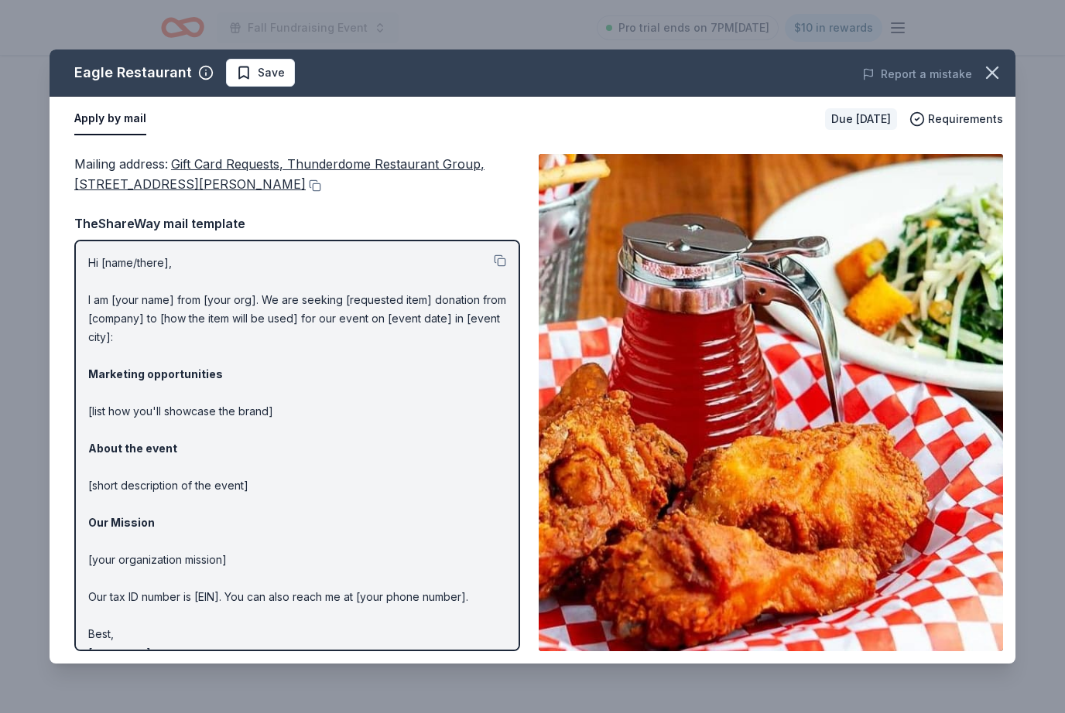
click at [1002, 72] on icon "button" at bounding box center [992, 73] width 22 height 22
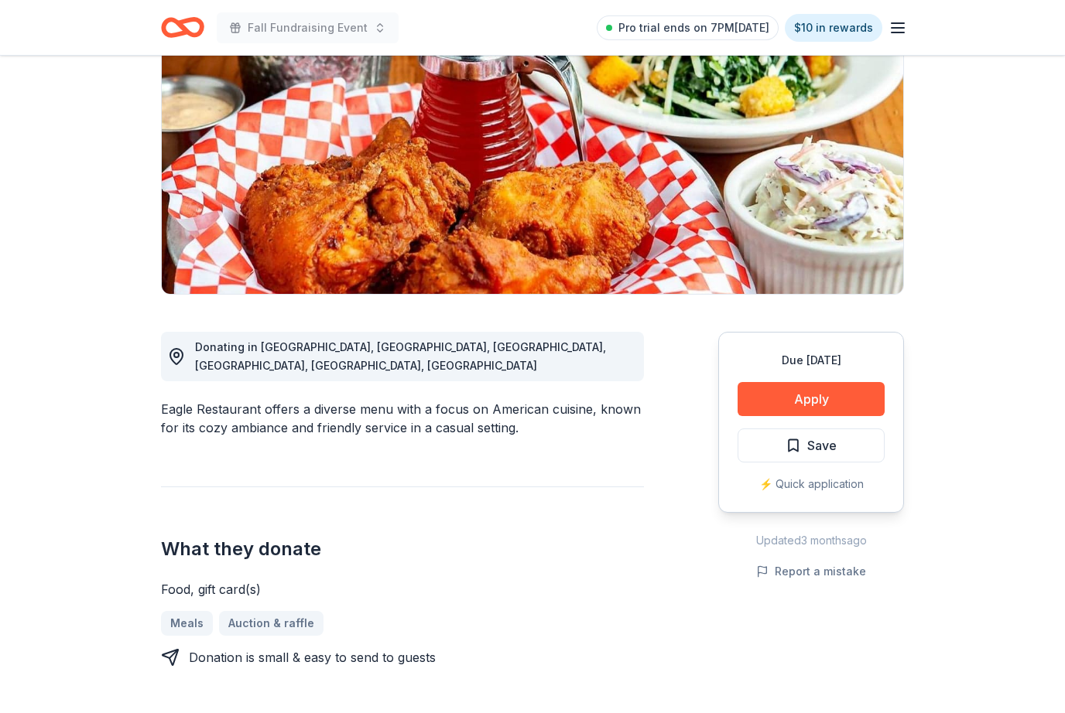
scroll to position [0, 0]
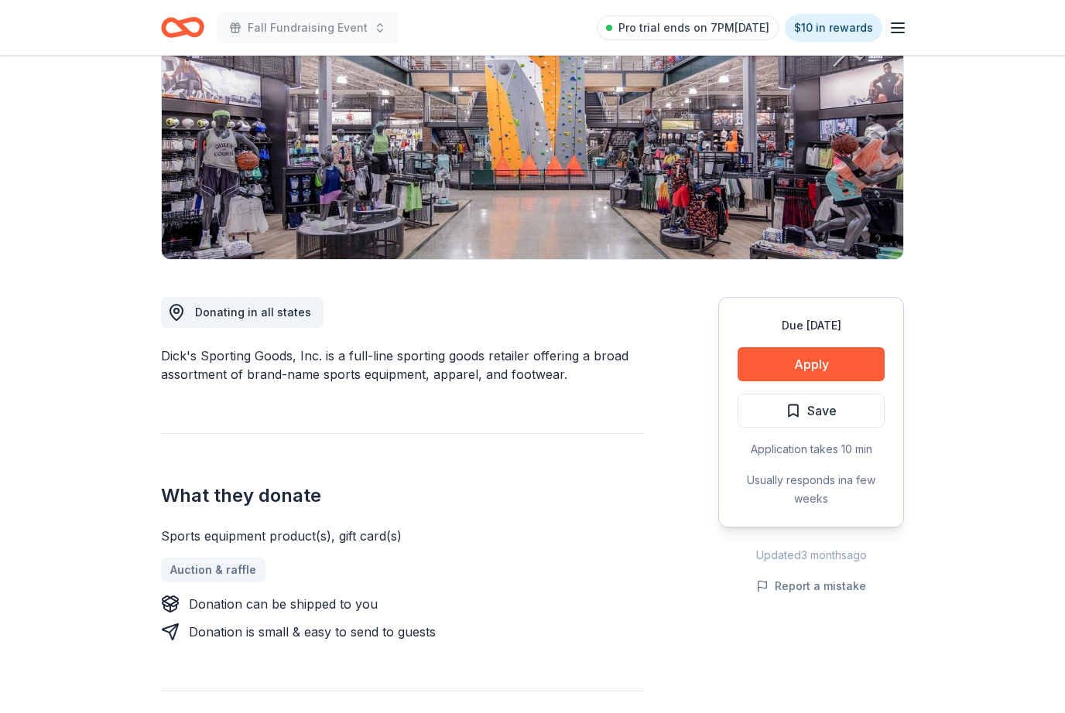
scroll to position [214, 0]
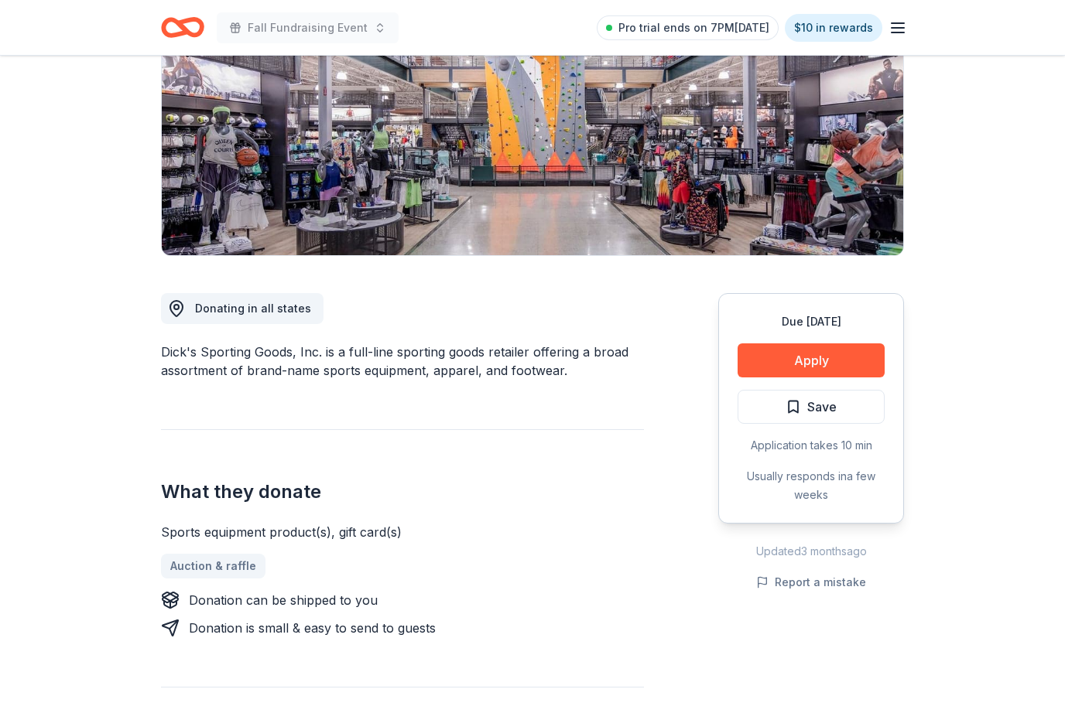
click at [849, 364] on button "Apply" at bounding box center [810, 361] width 147 height 34
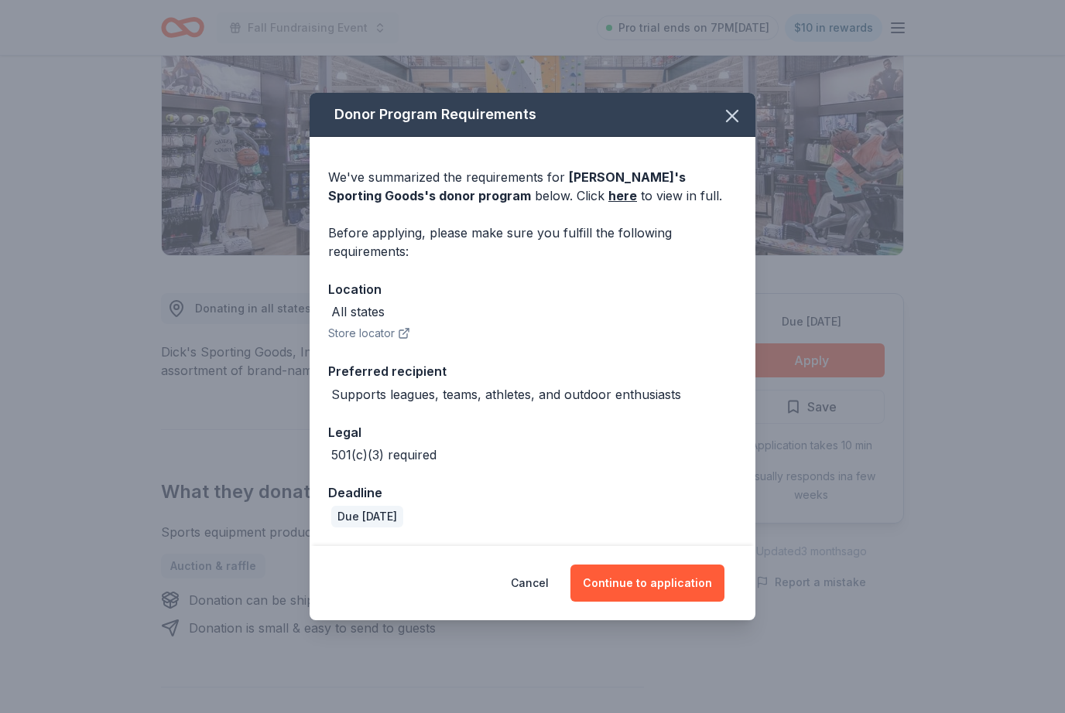
click at [688, 597] on button "Continue to application" at bounding box center [647, 583] width 154 height 37
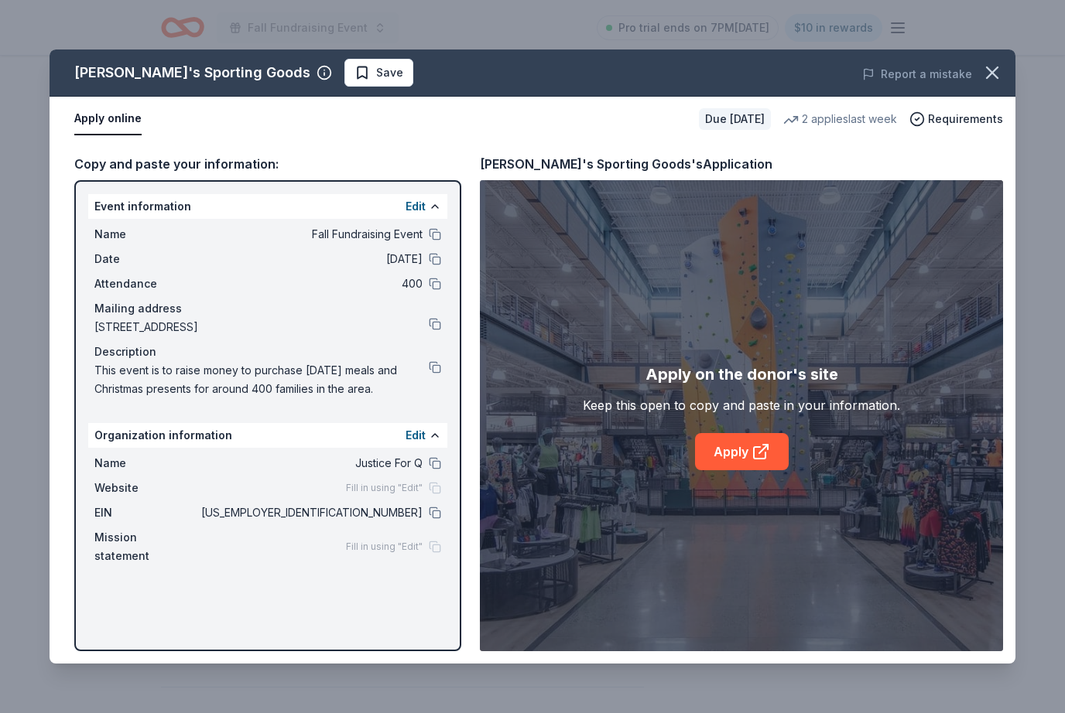
click at [749, 470] on link "Apply" at bounding box center [742, 451] width 94 height 37
click at [996, 69] on icon "button" at bounding box center [991, 72] width 11 height 11
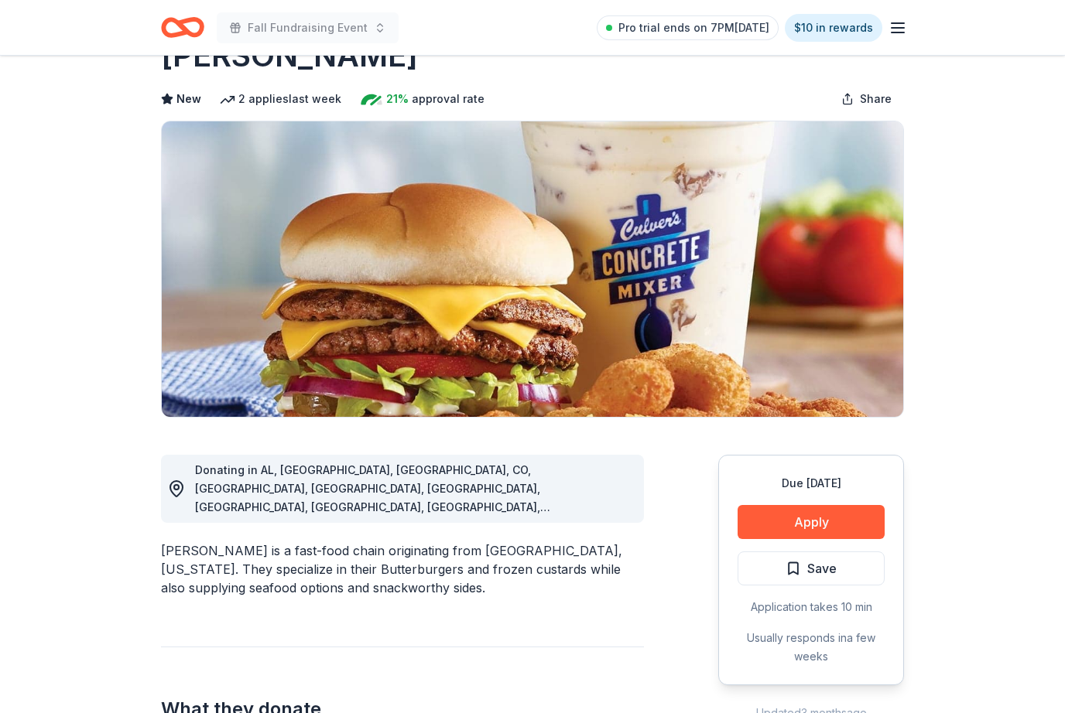
scroll to position [128, 0]
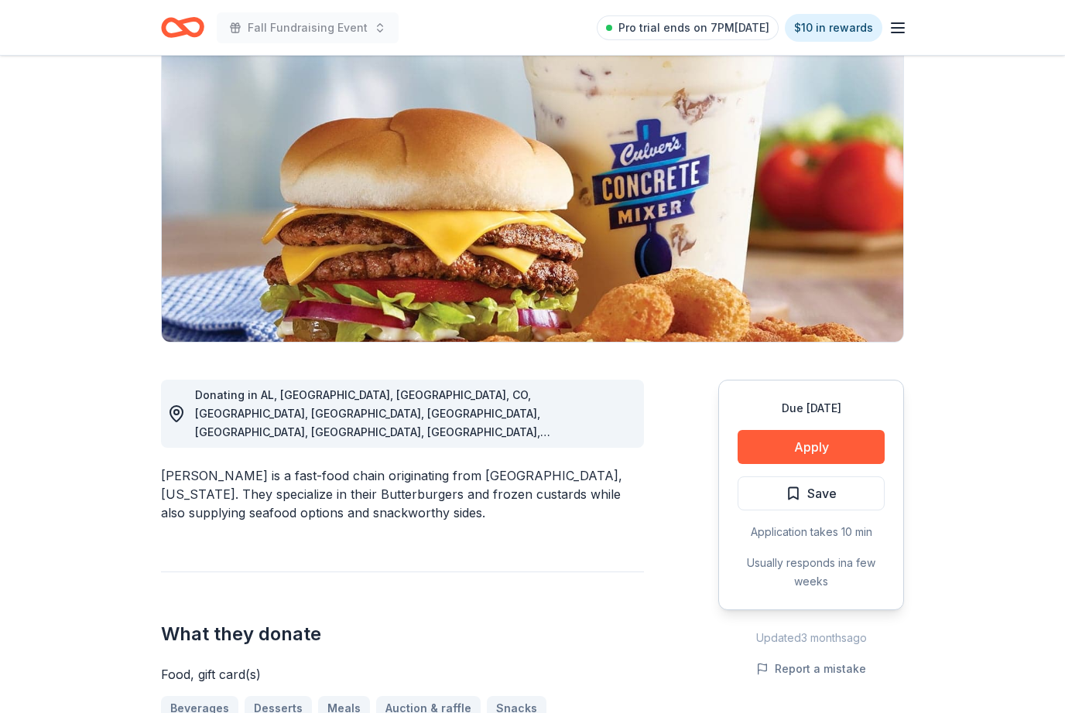
click at [849, 437] on button "Apply" at bounding box center [810, 447] width 147 height 34
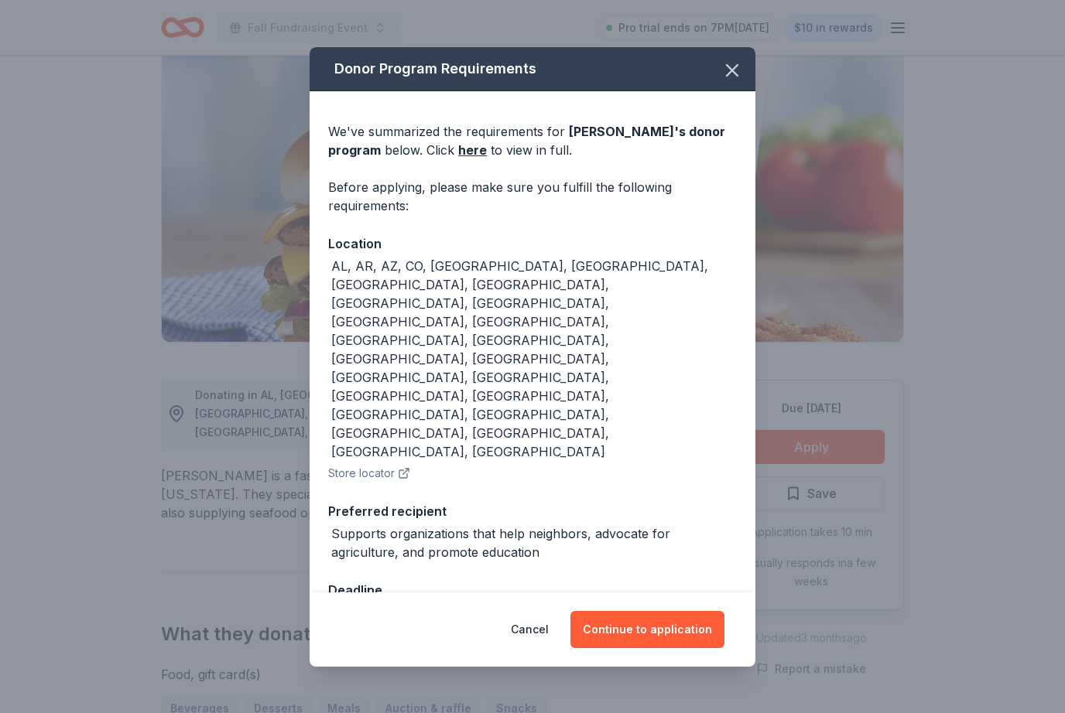
click at [691, 611] on button "Continue to application" at bounding box center [647, 629] width 154 height 37
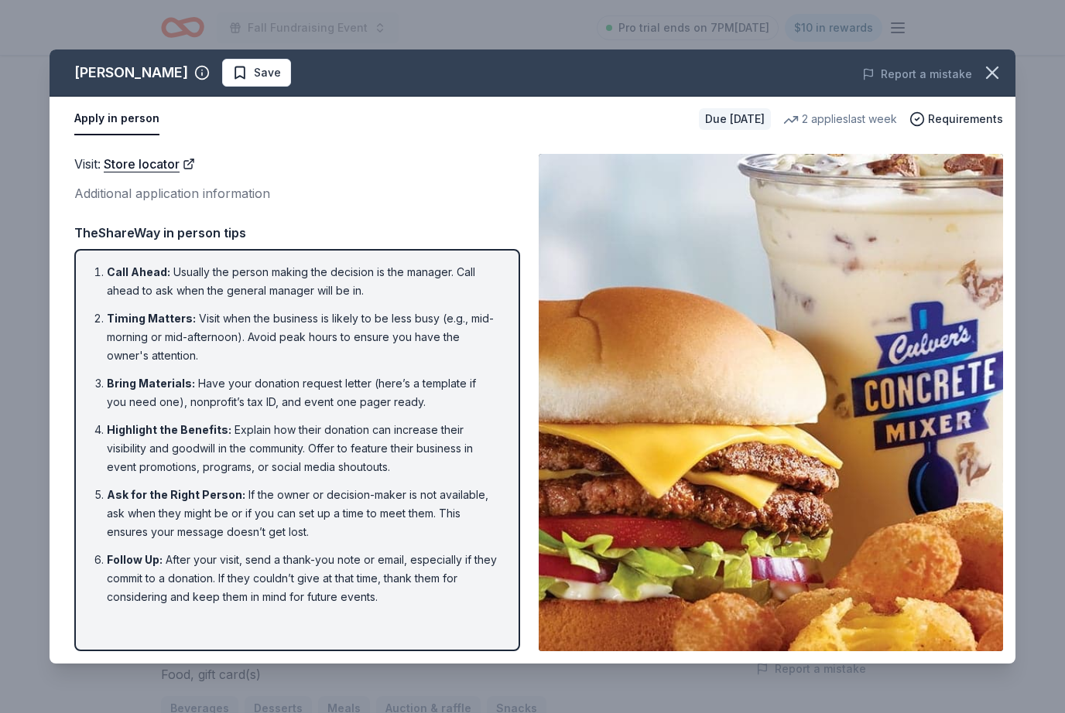
click at [981, 82] on icon "button" at bounding box center [992, 73] width 22 height 22
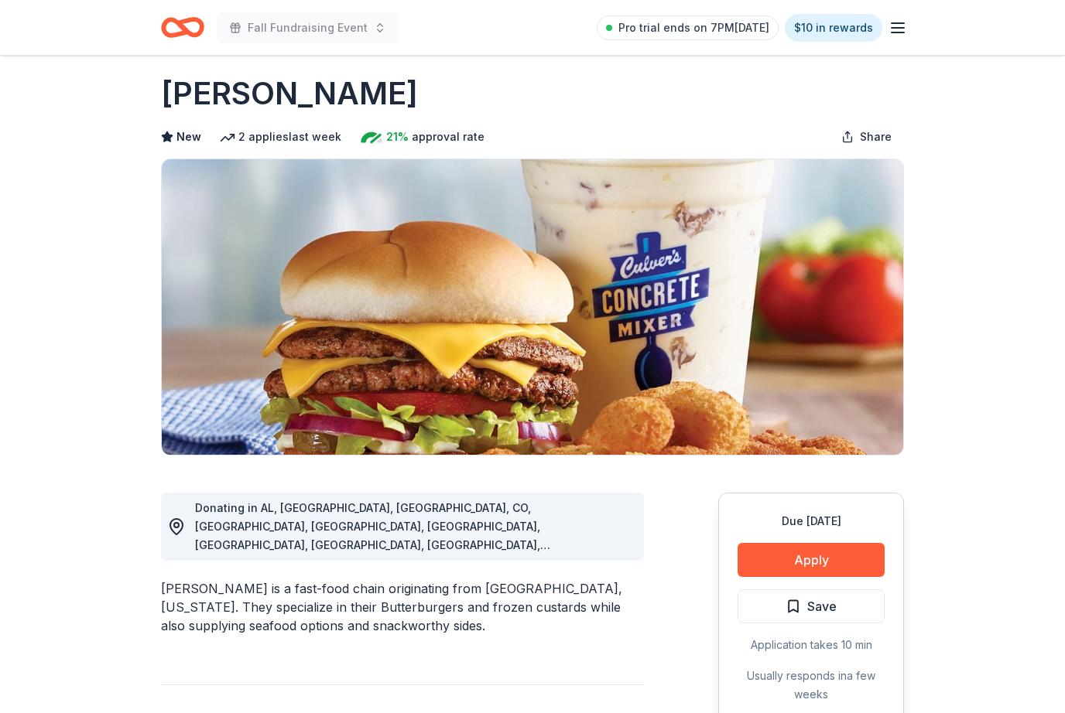
scroll to position [0, 0]
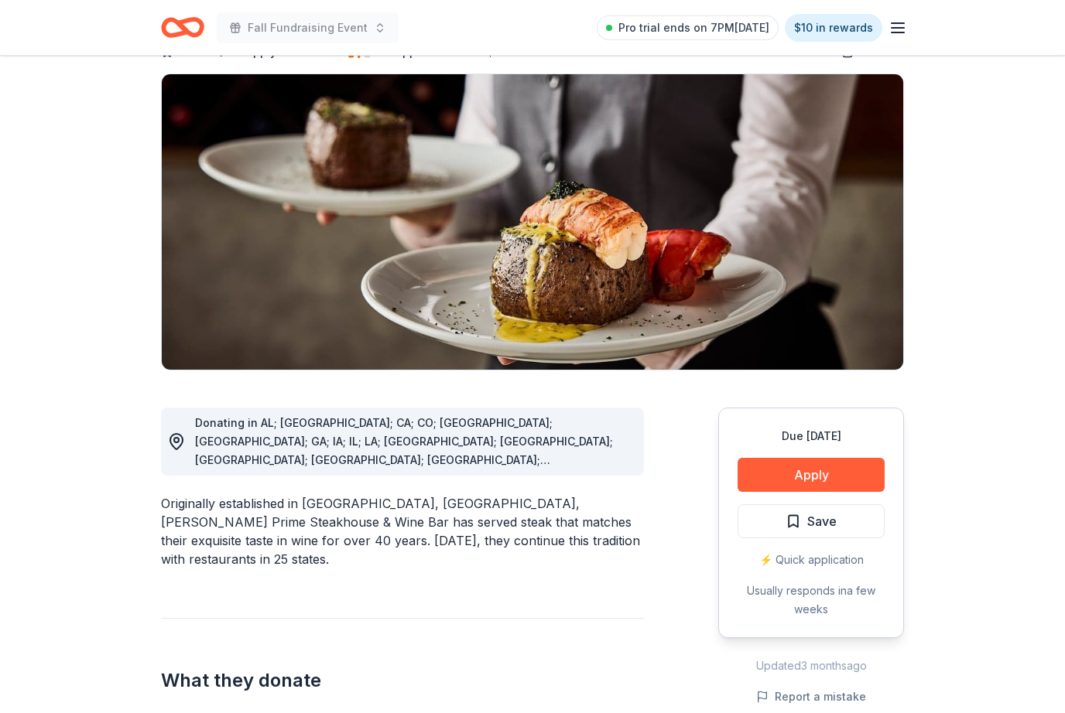
scroll to position [133, 0]
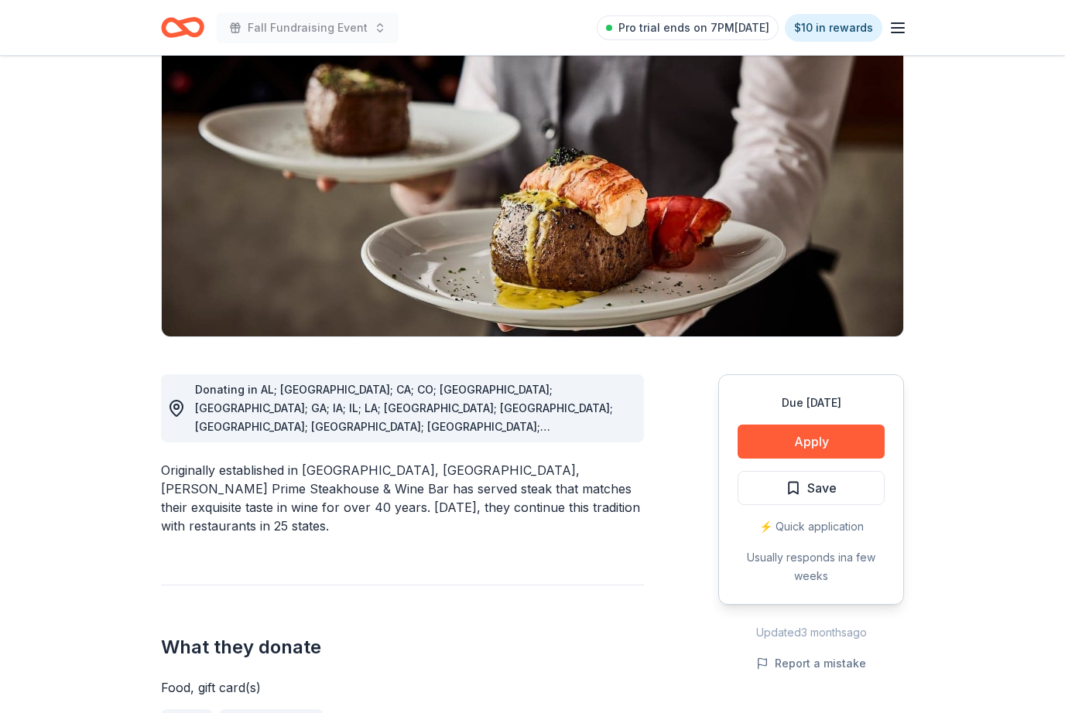
click at [824, 438] on button "Apply" at bounding box center [810, 442] width 147 height 34
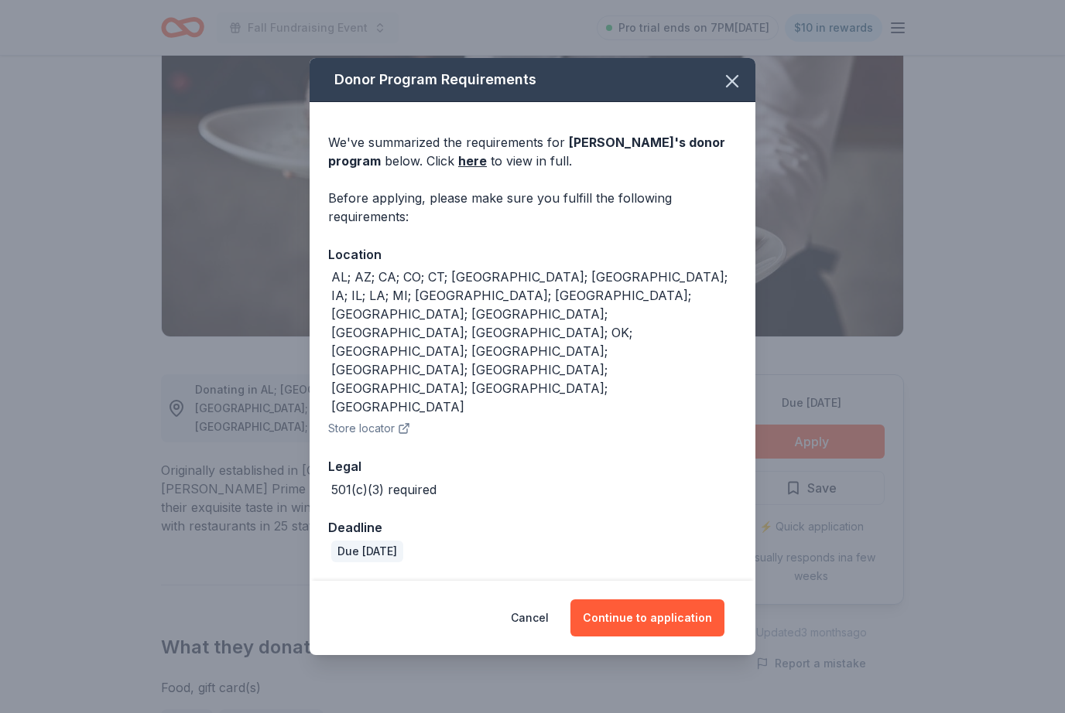
click at [690, 600] on button "Continue to application" at bounding box center [647, 618] width 154 height 37
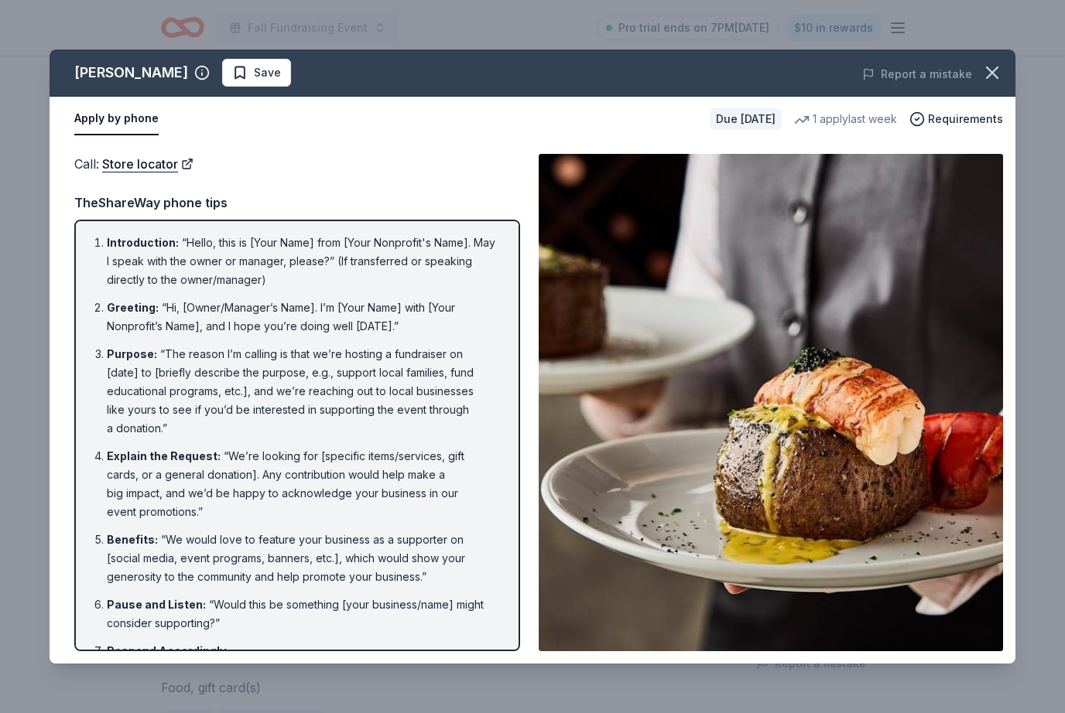
click at [989, 77] on icon "button" at bounding box center [992, 73] width 22 height 22
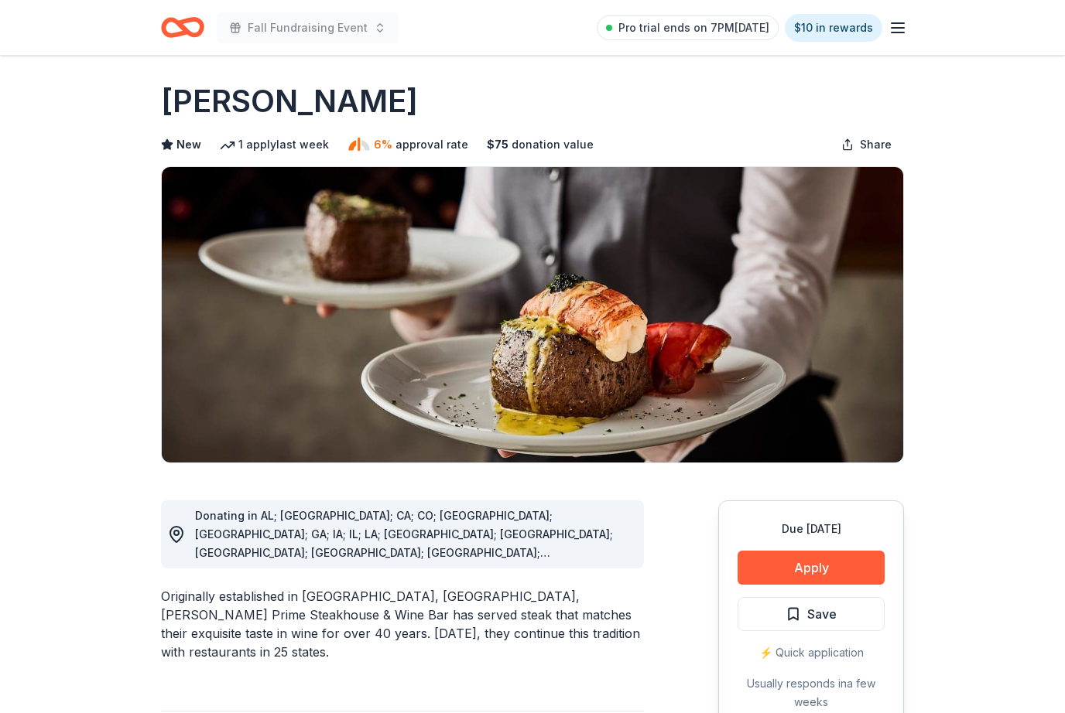
scroll to position [0, 0]
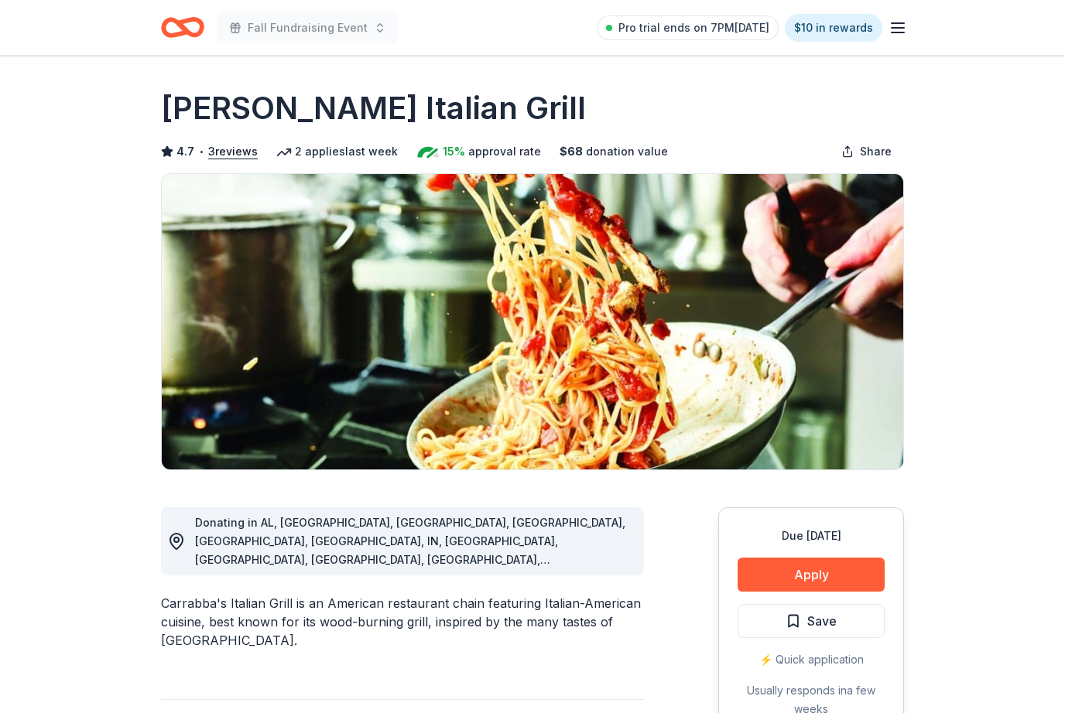
click at [803, 561] on button "Apply" at bounding box center [810, 575] width 147 height 34
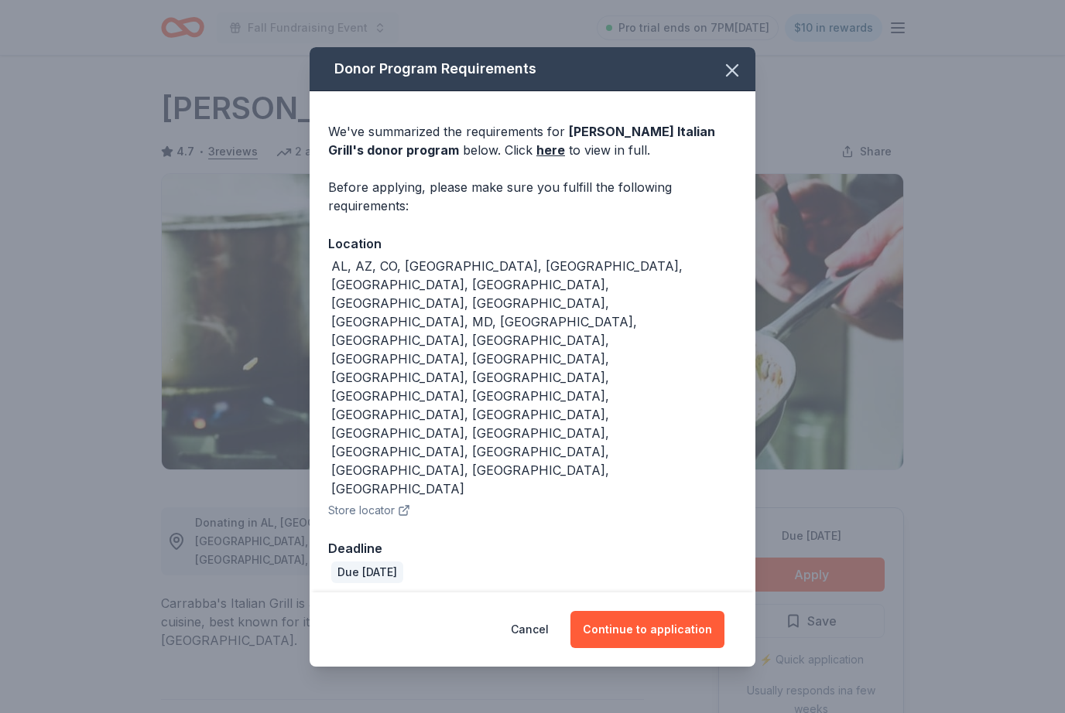
click at [667, 611] on button "Continue to application" at bounding box center [647, 629] width 154 height 37
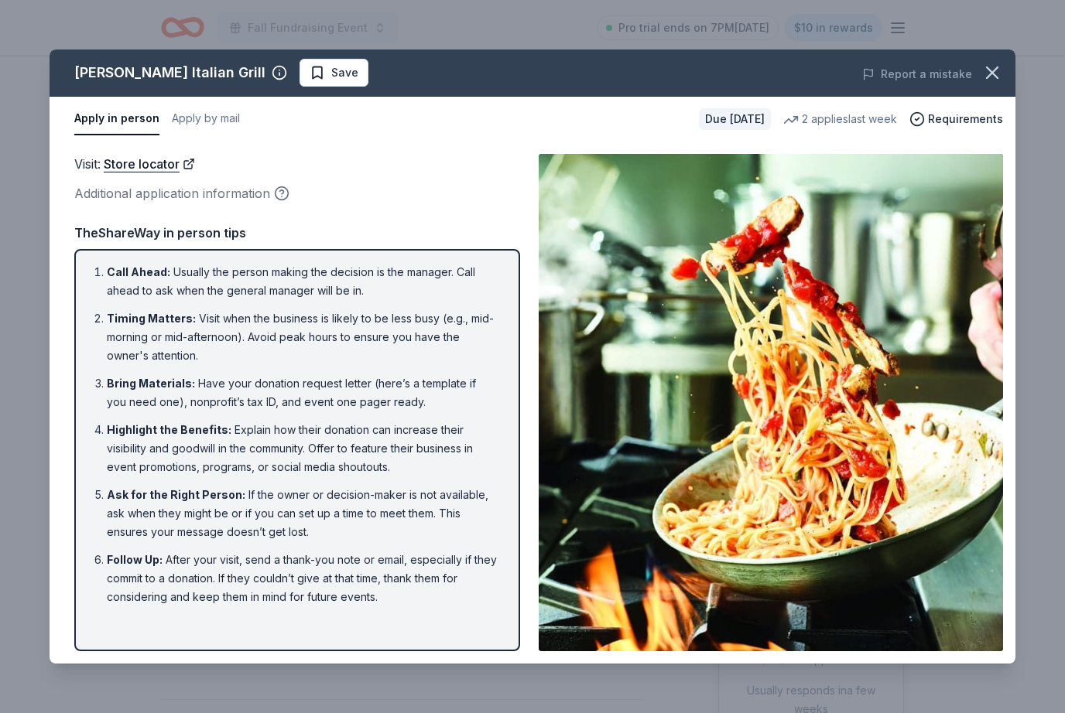
click at [990, 73] on icon "button" at bounding box center [991, 72] width 11 height 11
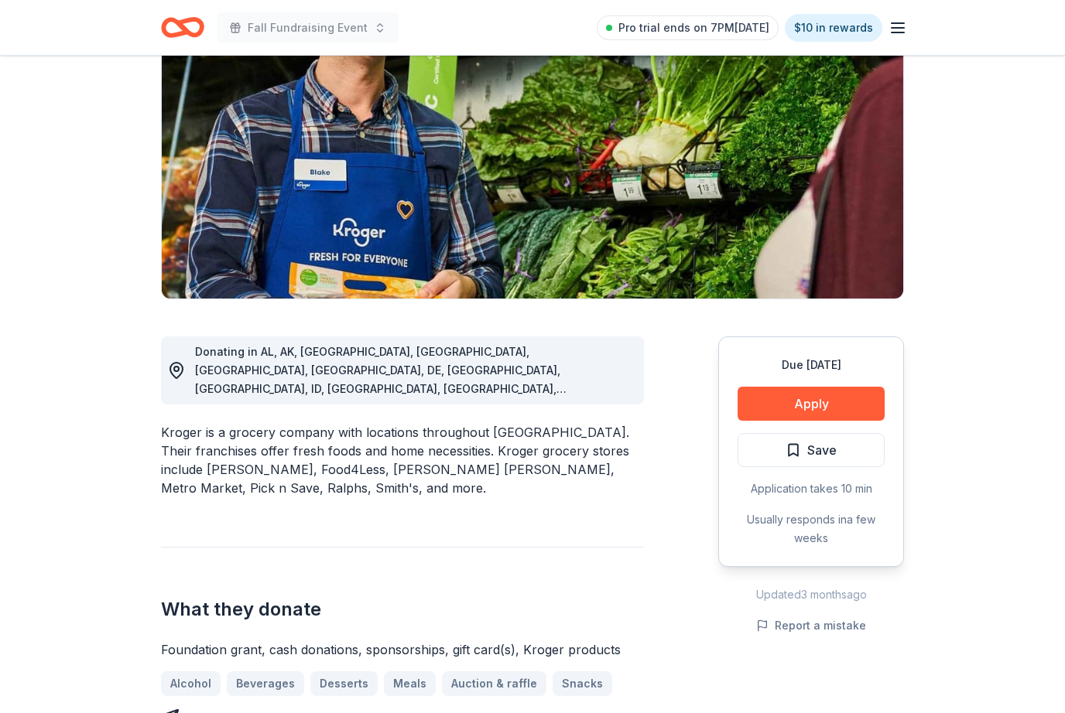
scroll to position [176, 0]
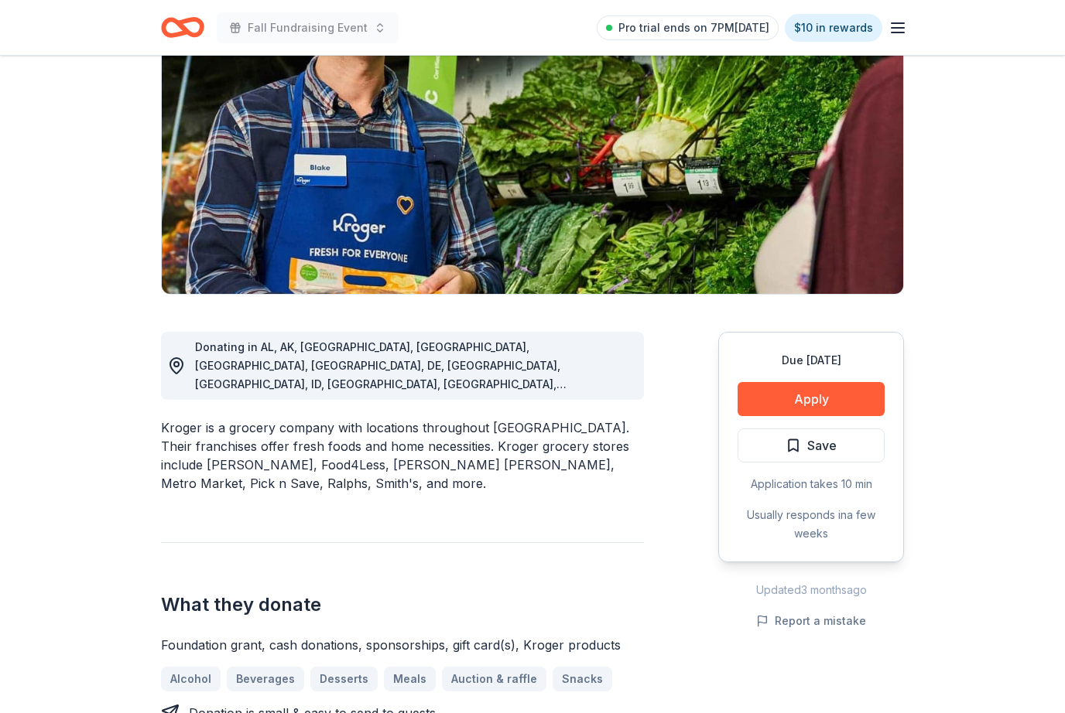
click at [850, 398] on button "Apply" at bounding box center [810, 399] width 147 height 34
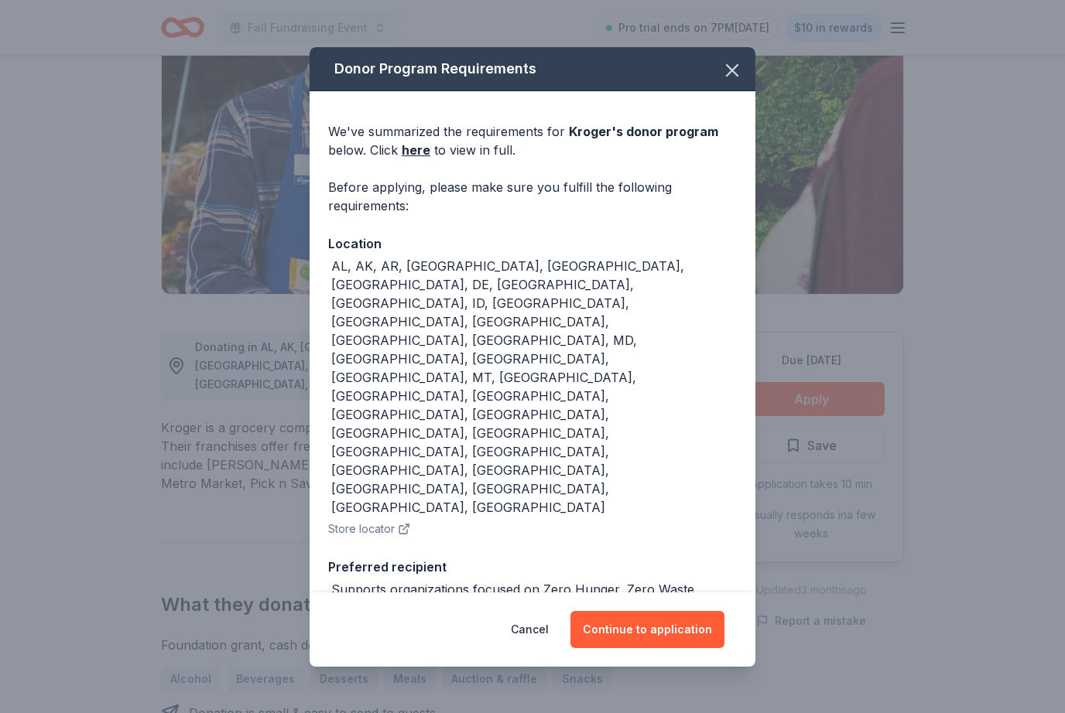
click at [646, 648] on button "Continue to application" at bounding box center [647, 629] width 154 height 37
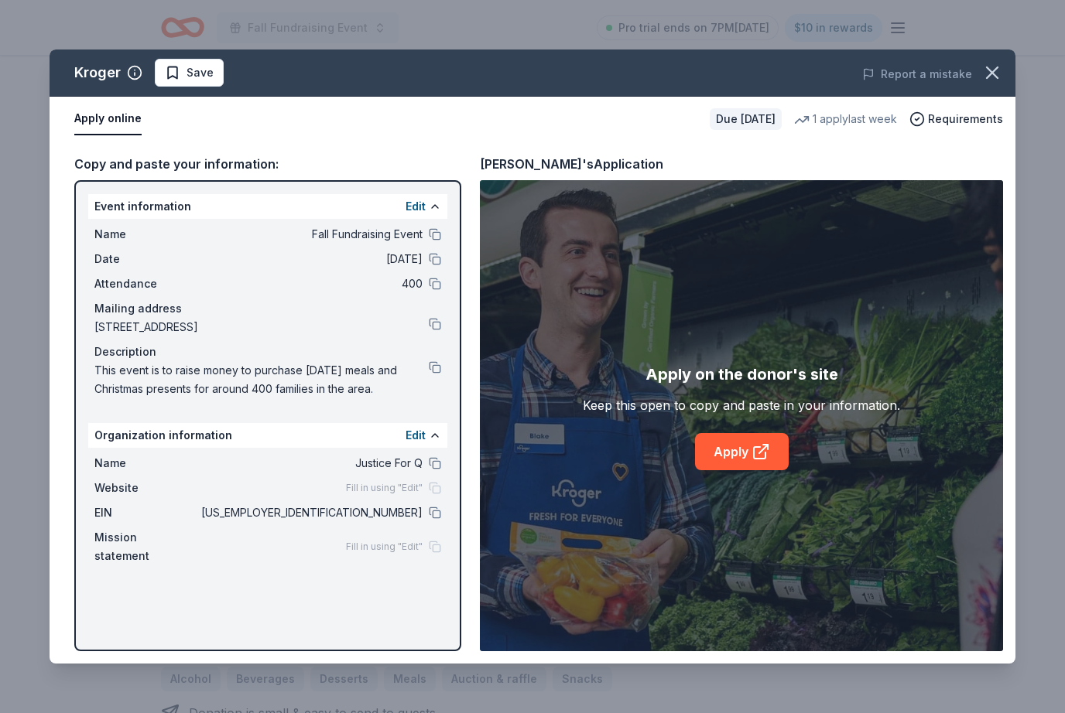
click at [764, 461] on icon at bounding box center [760, 452] width 19 height 19
